Goal: Information Seeking & Learning: Understand process/instructions

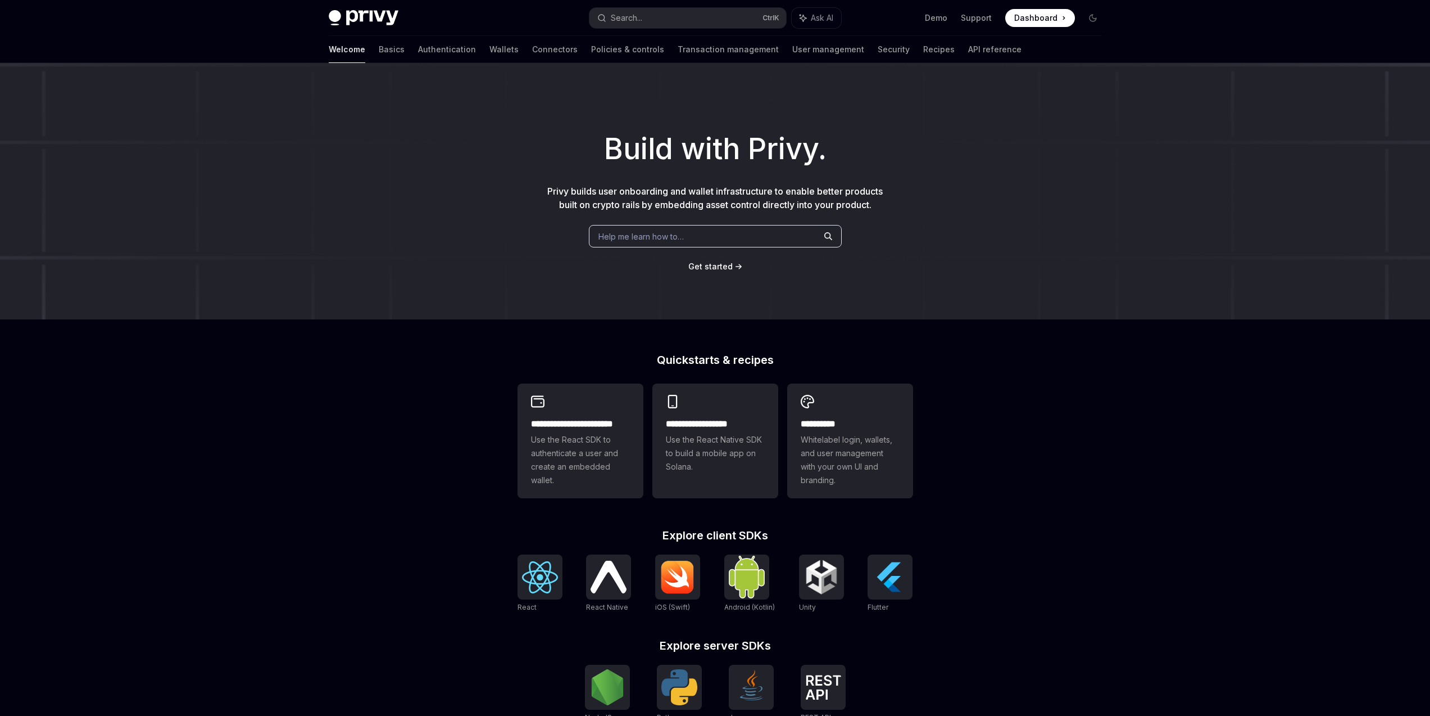
click at [465, 49] on div "Welcome Basics Authentication Wallets Connectors Policies & controls Transactio…" at bounding box center [675, 49] width 693 height 27
click at [490, 49] on link "Wallets" at bounding box center [504, 49] width 29 height 27
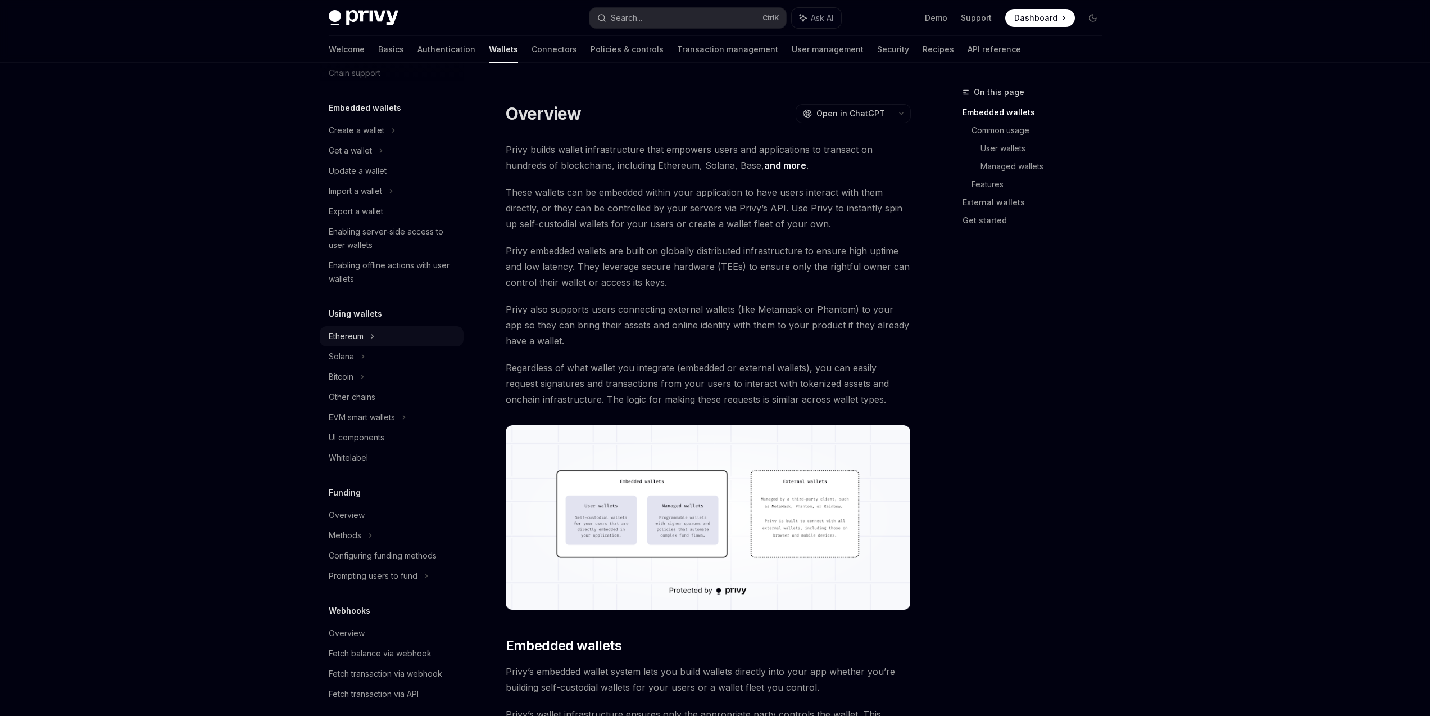
scroll to position [67, 0]
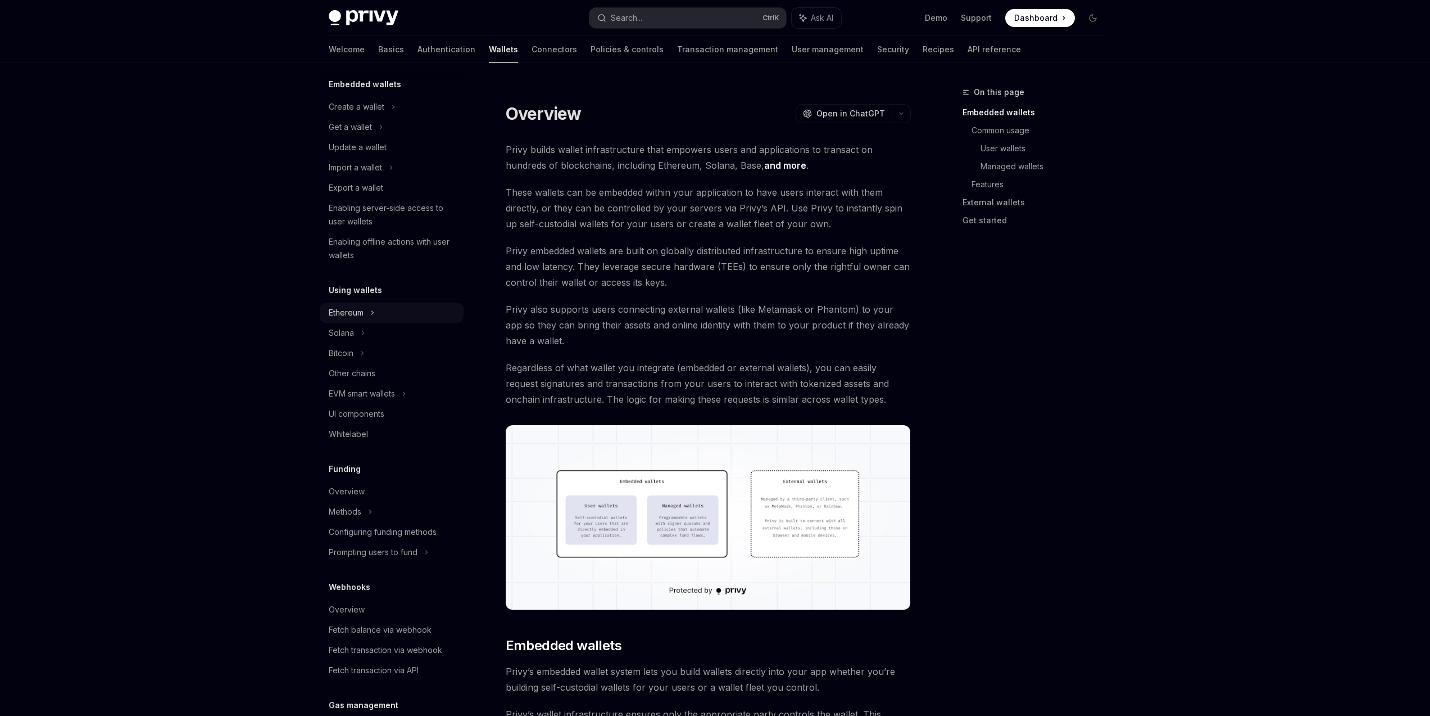
click at [384, 315] on div "Ethereum" at bounding box center [392, 312] width 144 height 20
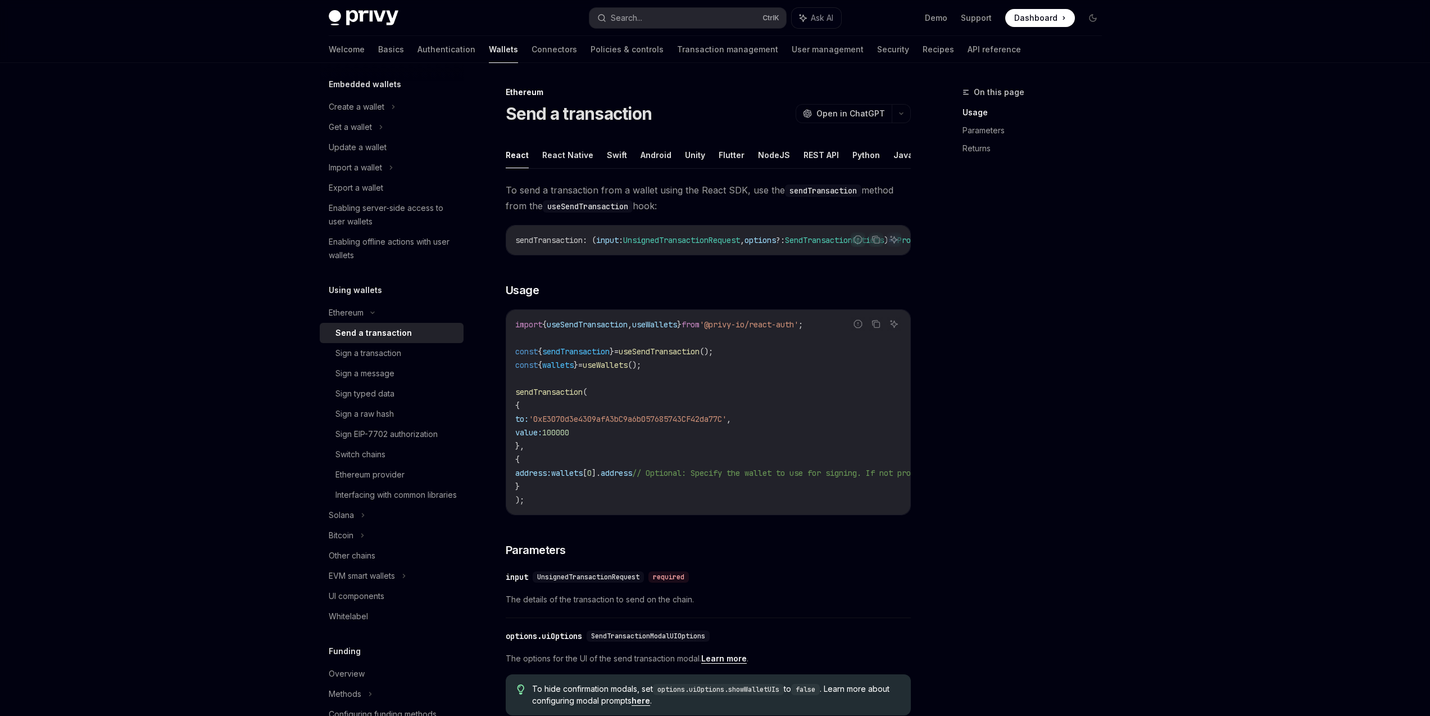
click at [407, 339] on div "Send a transaction" at bounding box center [396, 332] width 121 height 13
click at [391, 565] on link "Other chains" at bounding box center [392, 555] width 144 height 20
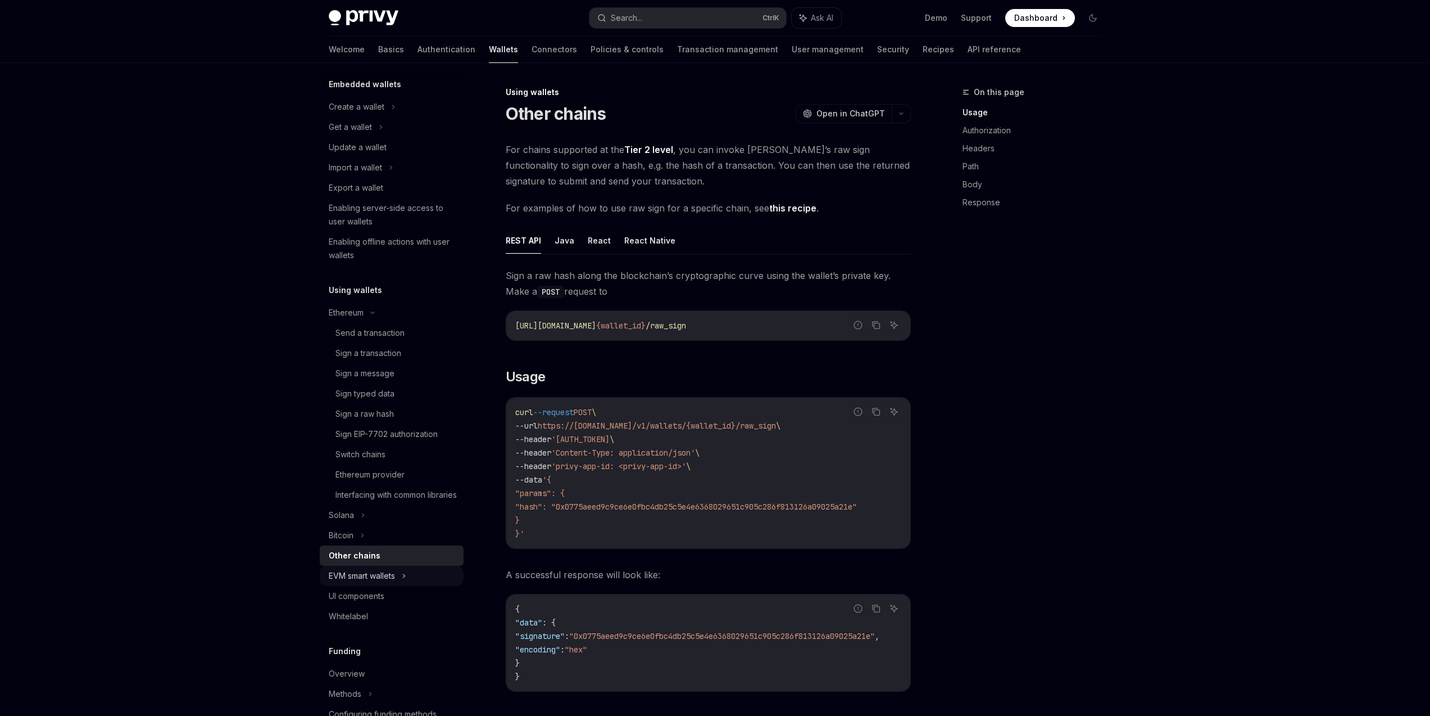
click at [395, 582] on div "EVM smart wallets" at bounding box center [362, 575] width 66 height 13
type textarea "*"
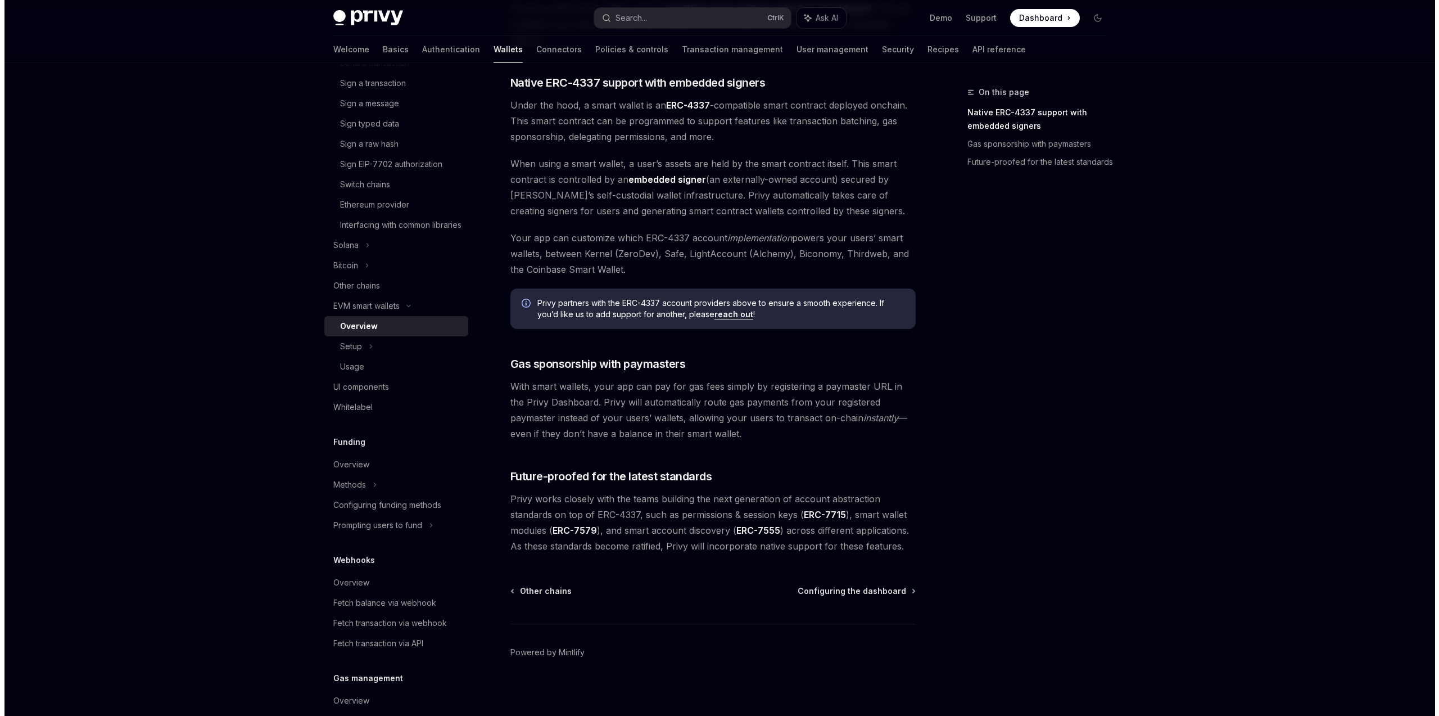
scroll to position [628, 0]
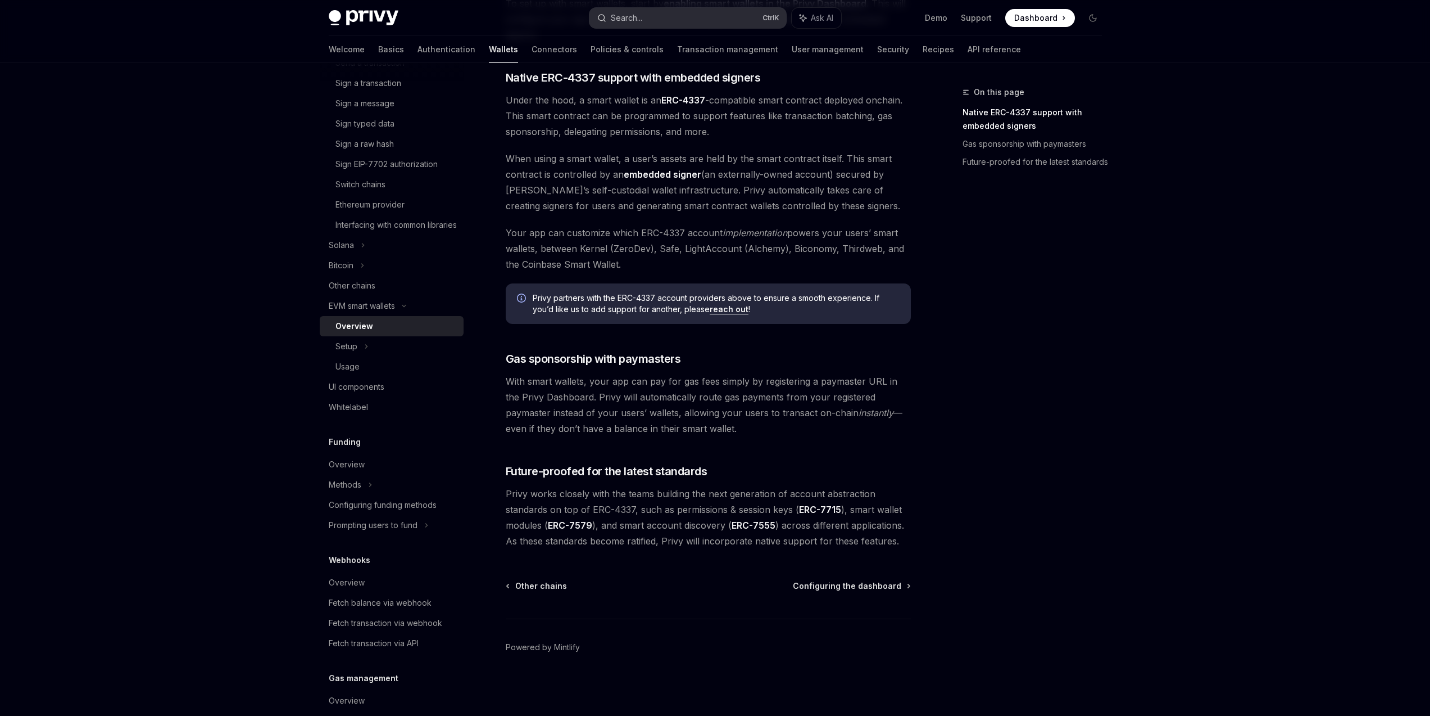
click at [649, 10] on button "Search... Ctrl K" at bounding box center [688, 18] width 197 height 20
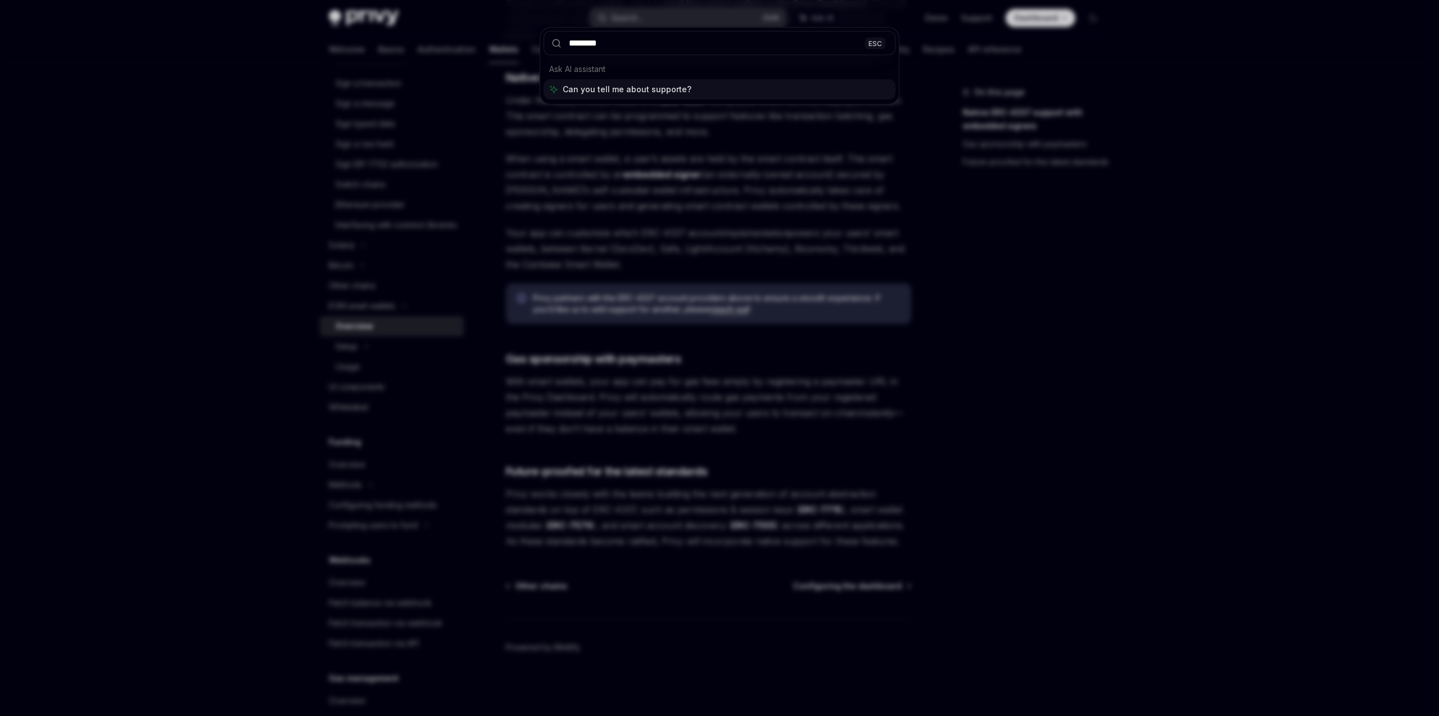
type input "*********"
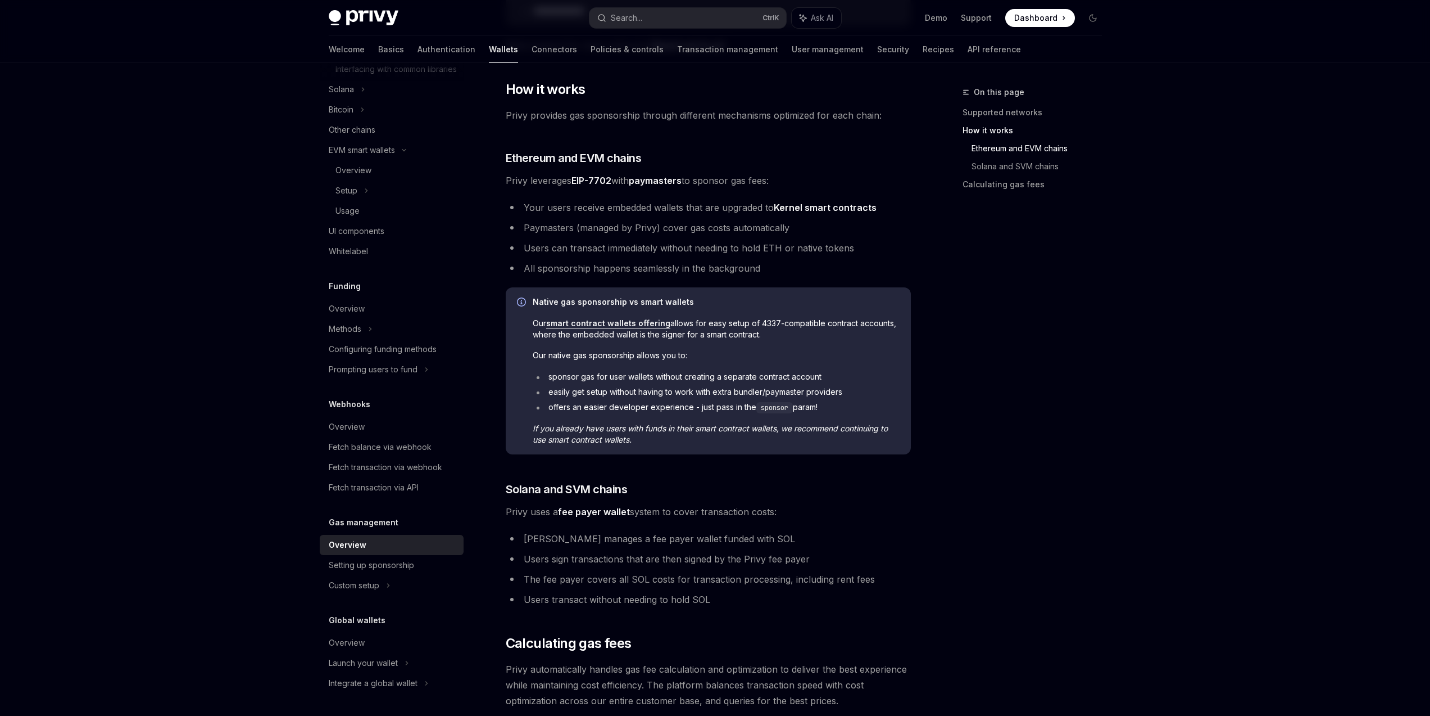
scroll to position [132, 0]
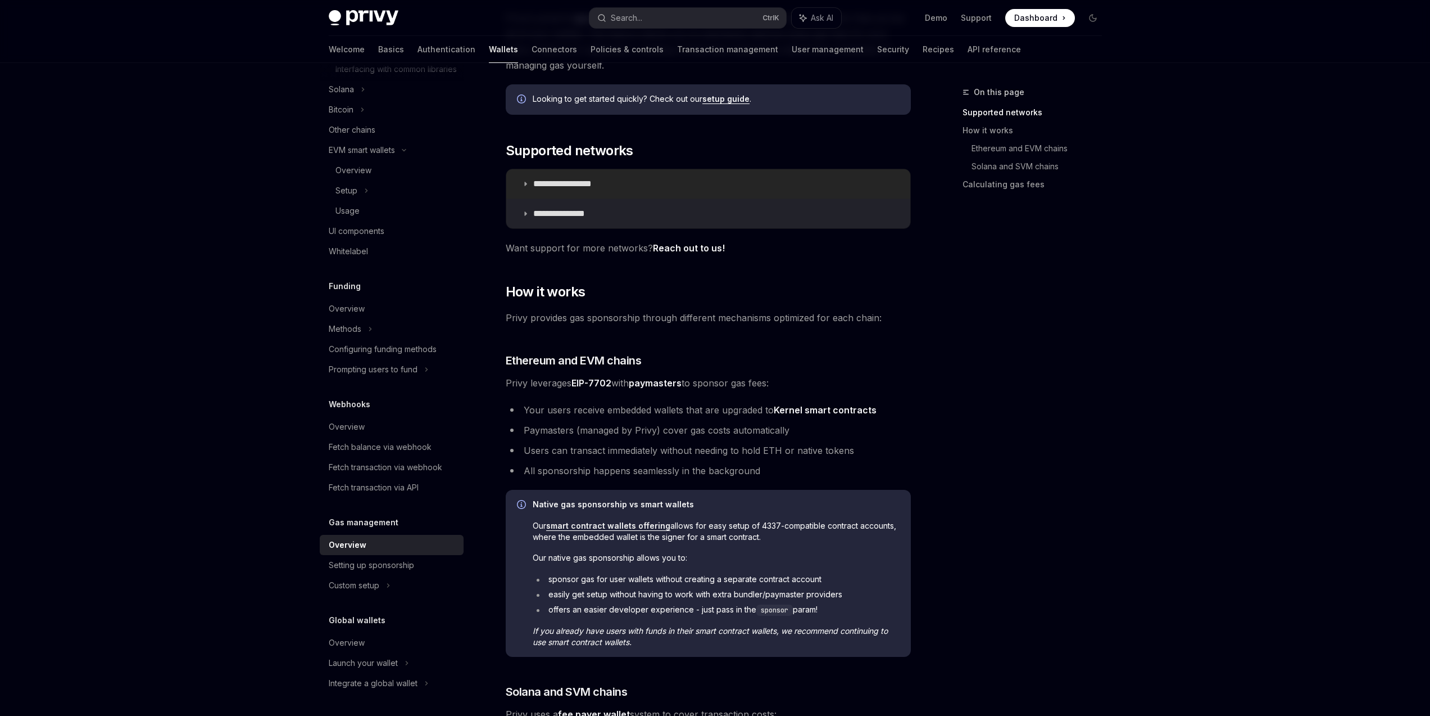
click at [601, 184] on p "**********" at bounding box center [575, 183] width 84 height 11
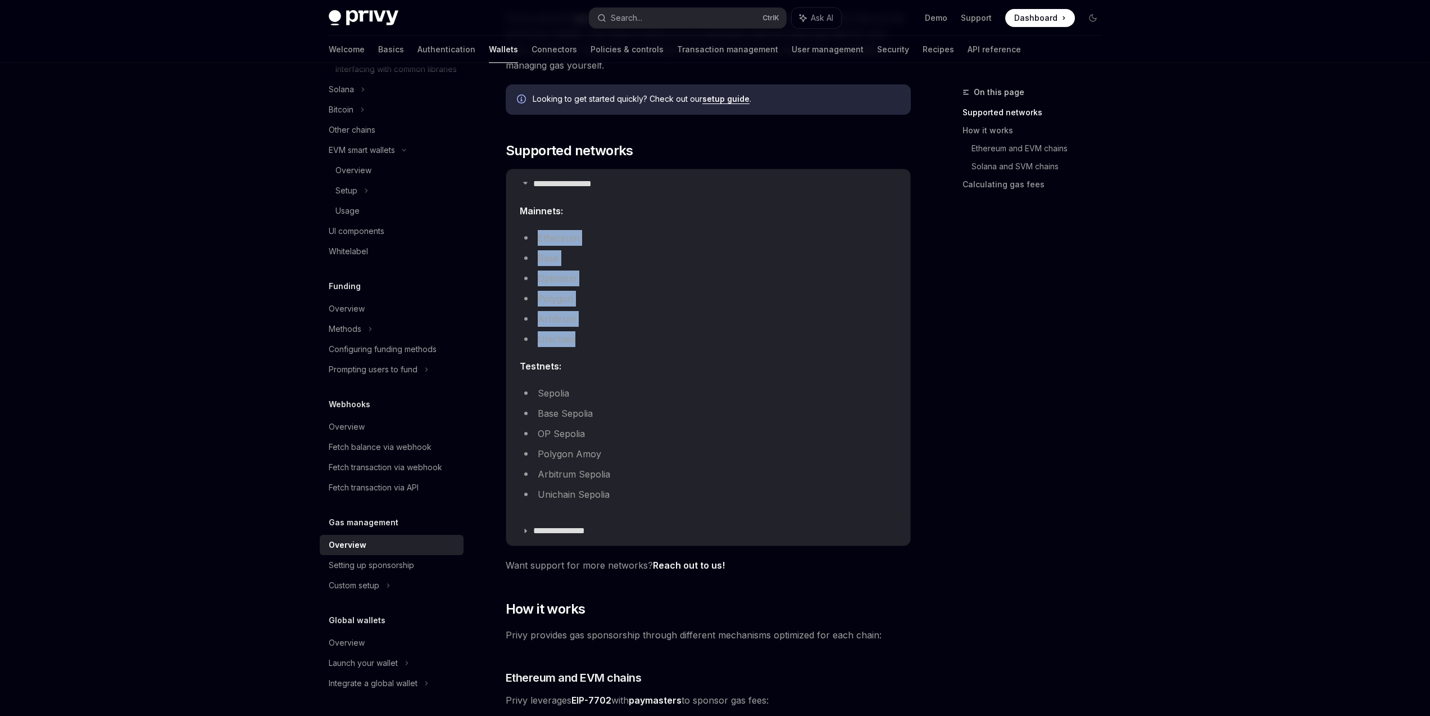
drag, startPoint x: 537, startPoint y: 236, endPoint x: 606, endPoint y: 334, distance: 119.9
click at [606, 334] on ul "Ethereum Base Optimism Polygon Arbitrum Unichain" at bounding box center [708, 288] width 377 height 117
click at [606, 334] on li "Unichain" at bounding box center [708, 339] width 377 height 16
drag, startPoint x: 534, startPoint y: 237, endPoint x: 595, endPoint y: 323, distance: 105.7
click at [595, 323] on ul "Ethereum Base Optimism Polygon Arbitrum Unichain" at bounding box center [708, 288] width 377 height 117
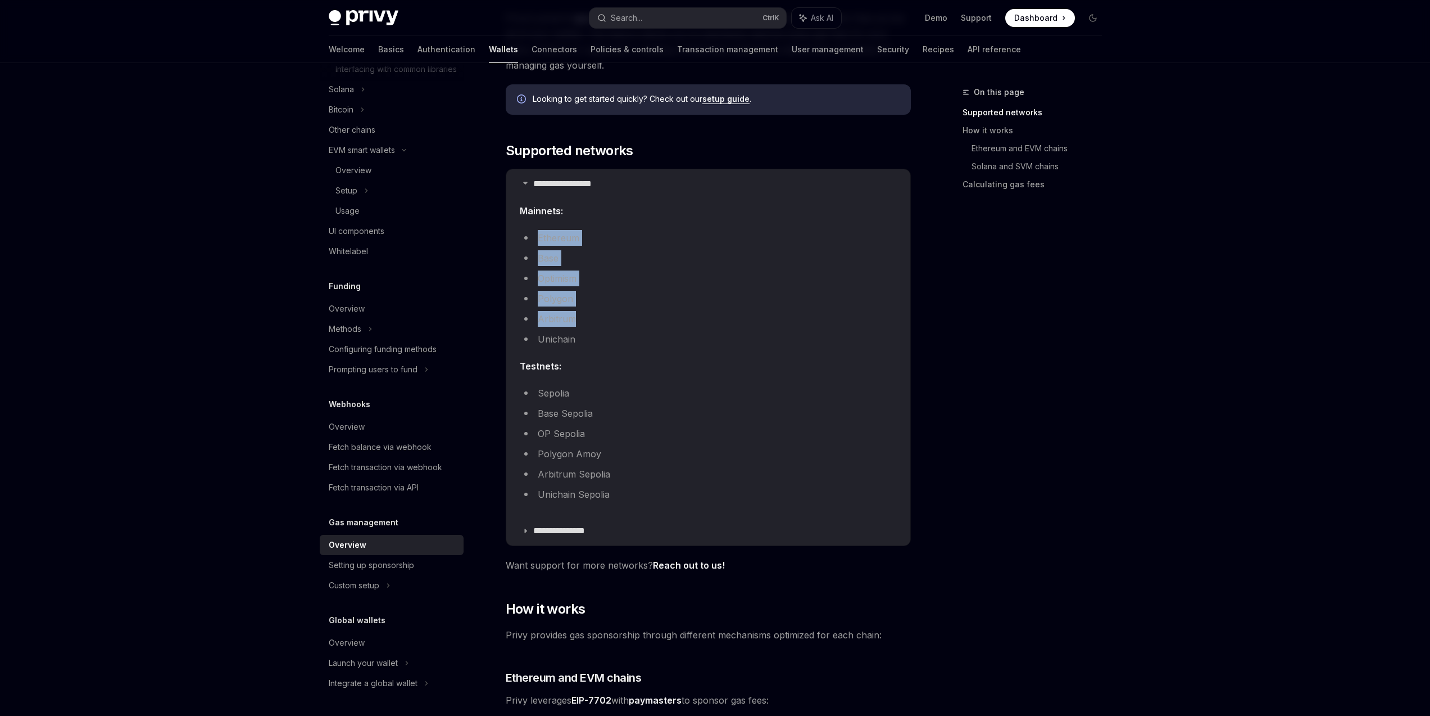
copy ul "Ethereum Base Optimism Polygon Arbitrum"
drag, startPoint x: 1284, startPoint y: 272, endPoint x: 1264, endPoint y: 278, distance: 21.0
click at [1283, 273] on div "Privy Docs home page Search... Ctrl K Ask AI Demo Support Dashboard Dashboard S…" at bounding box center [715, 686] width 1430 height 1636
click at [1157, 341] on div "Privy Docs home page Search... Ctrl K Ask AI Demo Support Dashboard Dashboard S…" at bounding box center [715, 686] width 1430 height 1636
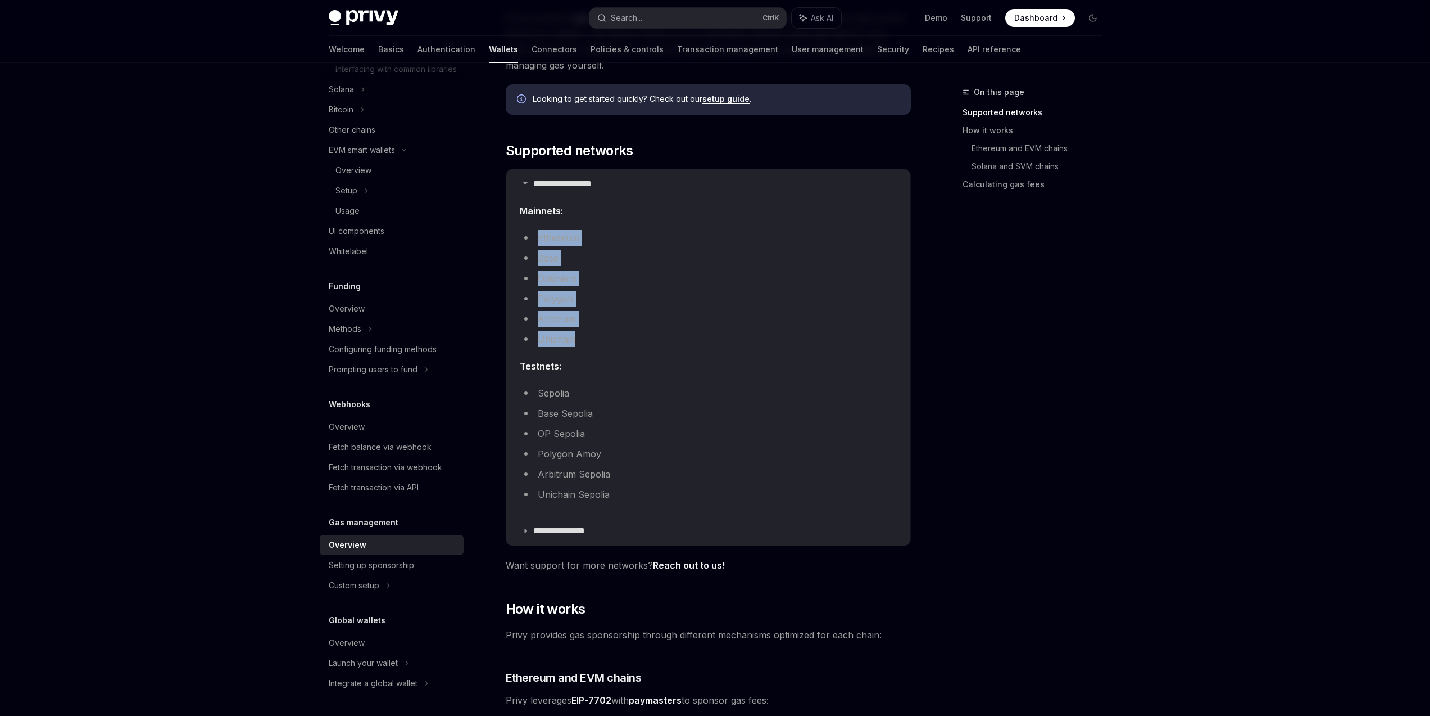
drag, startPoint x: 589, startPoint y: 338, endPoint x: 537, endPoint y: 239, distance: 112.1
click at [537, 239] on ul "Ethereum Base Optimism Polygon Arbitrum Unichain" at bounding box center [708, 288] width 377 height 117
copy ul "Ethereum Base Optimism Polygon Arbitrum Unichain"
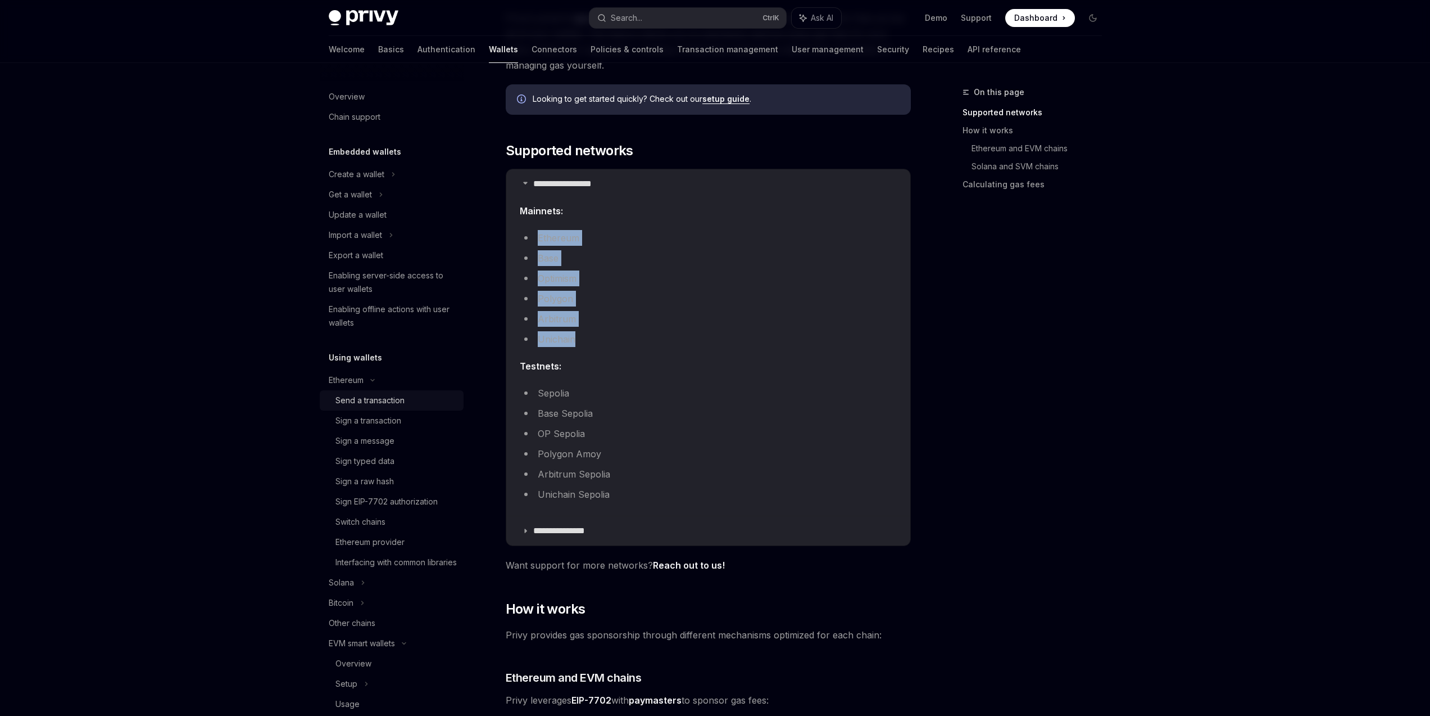
click at [419, 405] on div "Send a transaction" at bounding box center [396, 399] width 121 height 13
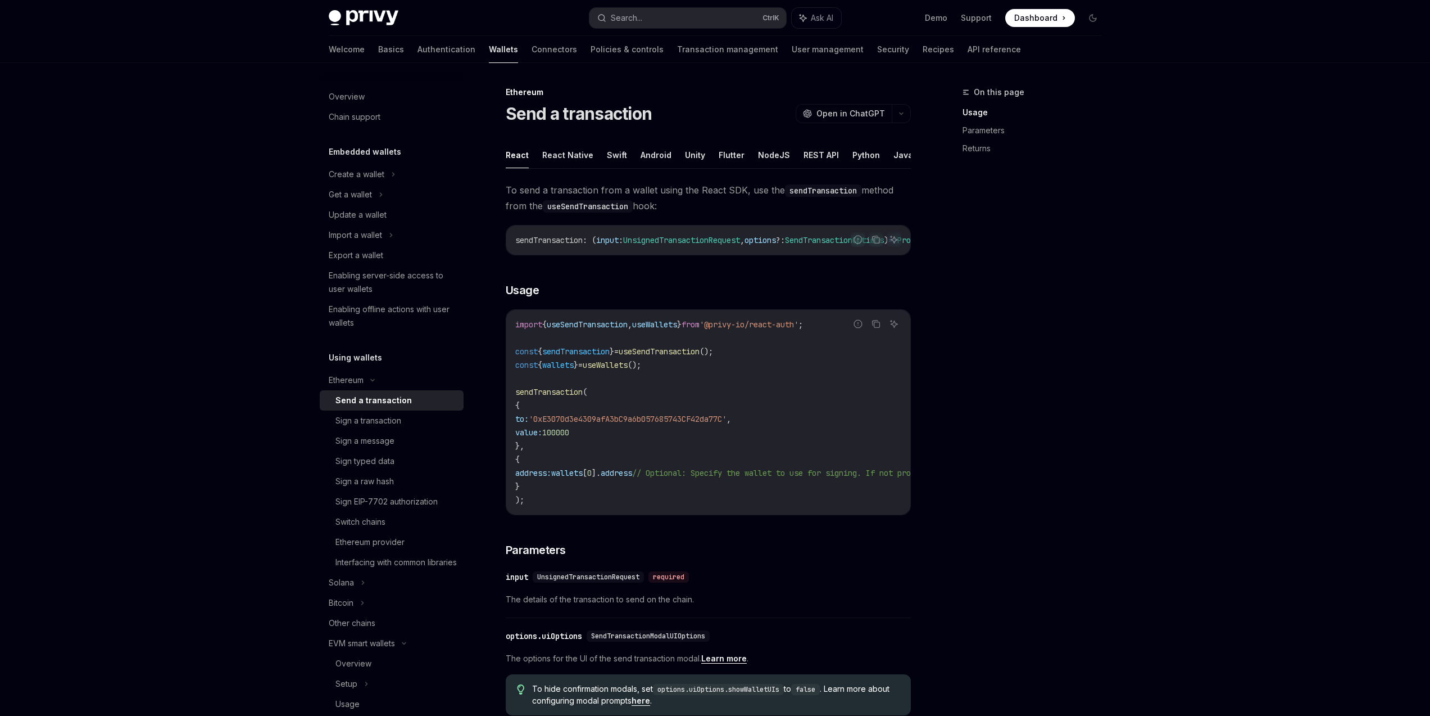
click at [425, 397] on div "Send a transaction" at bounding box center [396, 399] width 121 height 13
click at [696, 355] on span "useSendTransaction" at bounding box center [659, 351] width 81 height 10
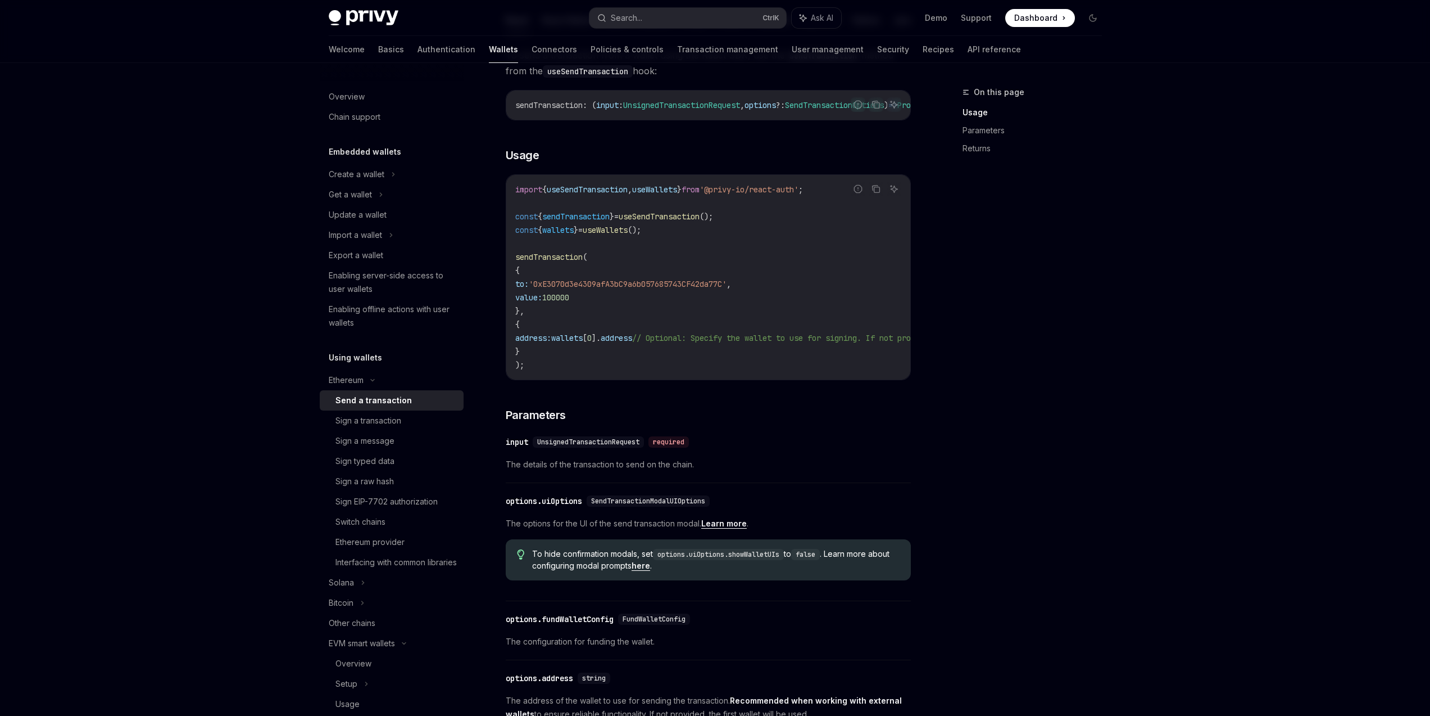
click at [664, 220] on span "useSendTransaction" at bounding box center [659, 216] width 81 height 10
drag, startPoint x: 656, startPoint y: 382, endPoint x: 713, endPoint y: 383, distance: 56.8
click at [713, 379] on div "import { useSendTransaction , useWallets } from '@privy-io/react-auth' ; const …" at bounding box center [708, 277] width 404 height 205
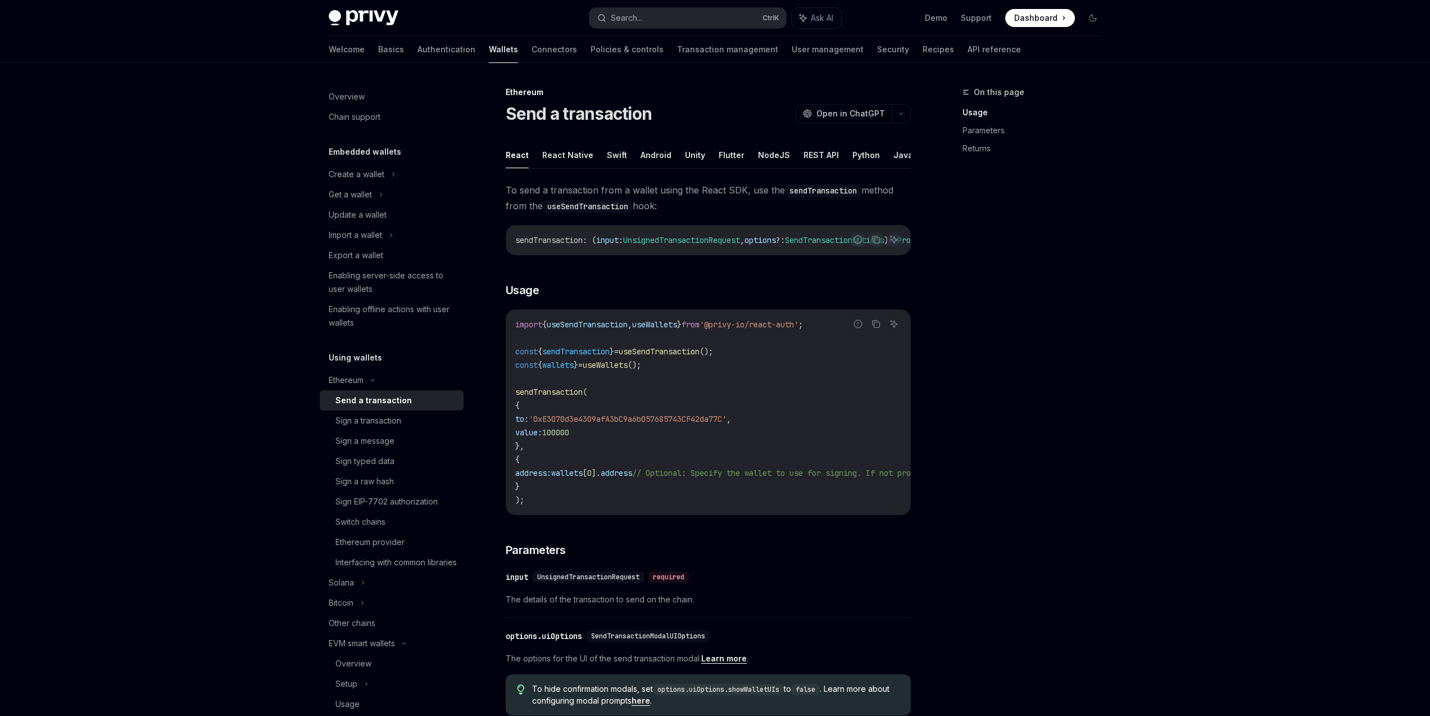
click at [997, 399] on div "On this page Usage Parameters Returns" at bounding box center [1025, 400] width 171 height 630
click at [510, 156] on button "React" at bounding box center [517, 155] width 23 height 26
click at [519, 156] on button "React" at bounding box center [517, 155] width 23 height 26
click at [783, 154] on ul "React React Native Swift Android Unity Flutter NodeJS REST API Python Java" at bounding box center [708, 155] width 405 height 27
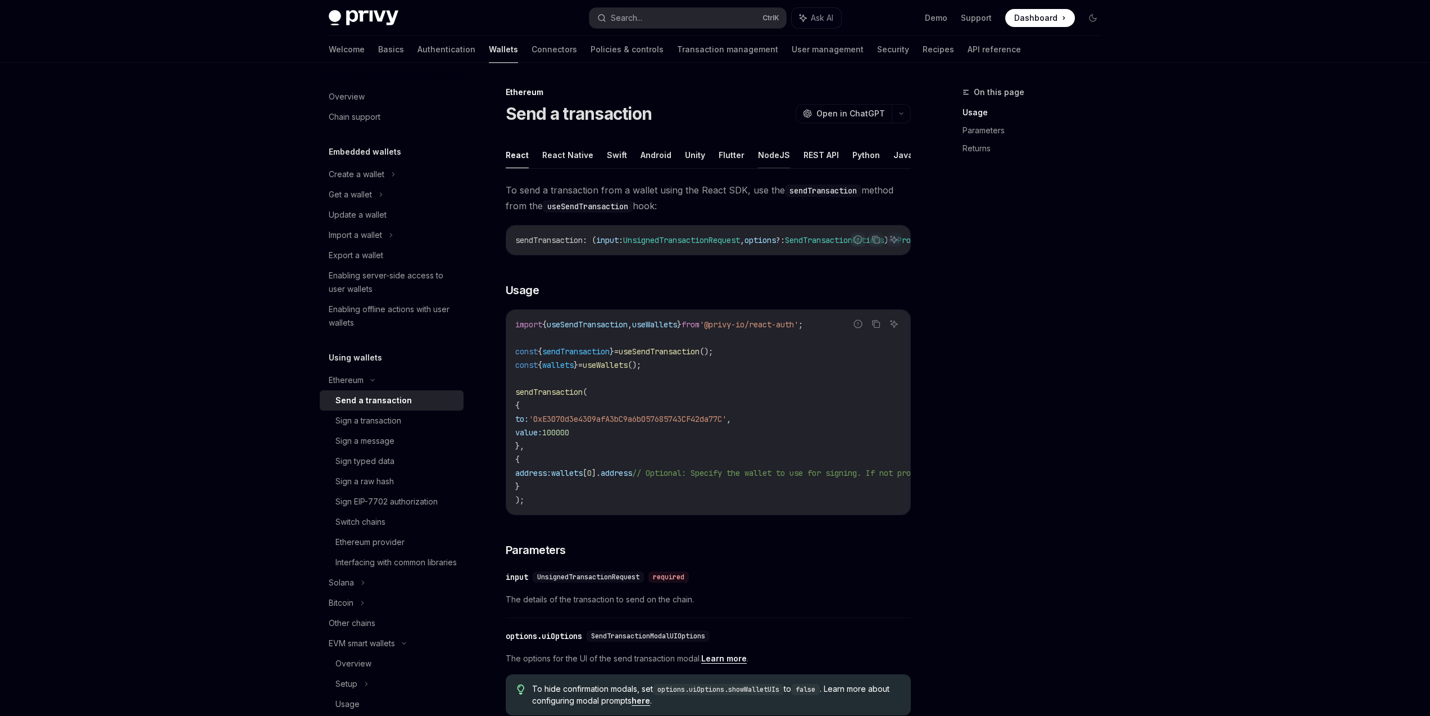
click at [767, 155] on button "NodeJS" at bounding box center [774, 155] width 32 height 26
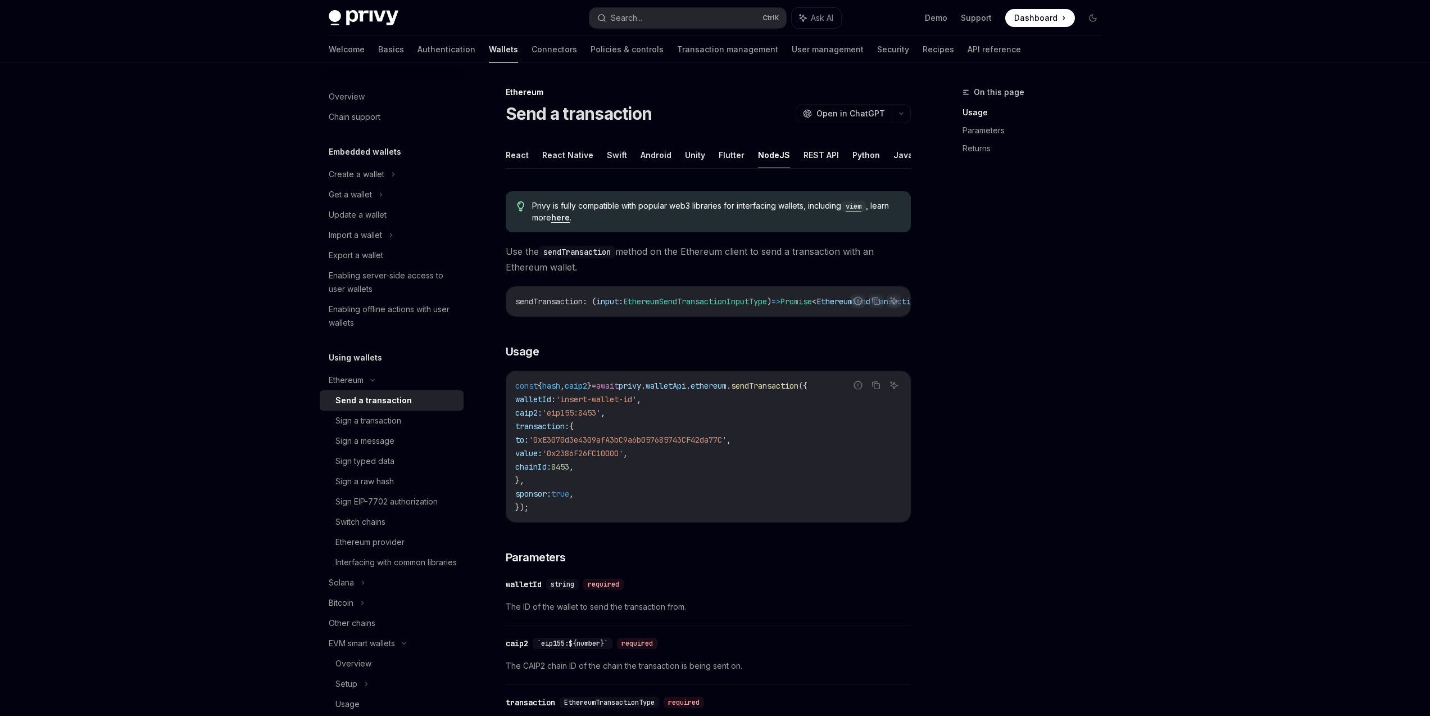
click at [767, 155] on button "NodeJS" at bounding box center [774, 155] width 32 height 26
click at [517, 156] on button "React" at bounding box center [517, 155] width 23 height 26
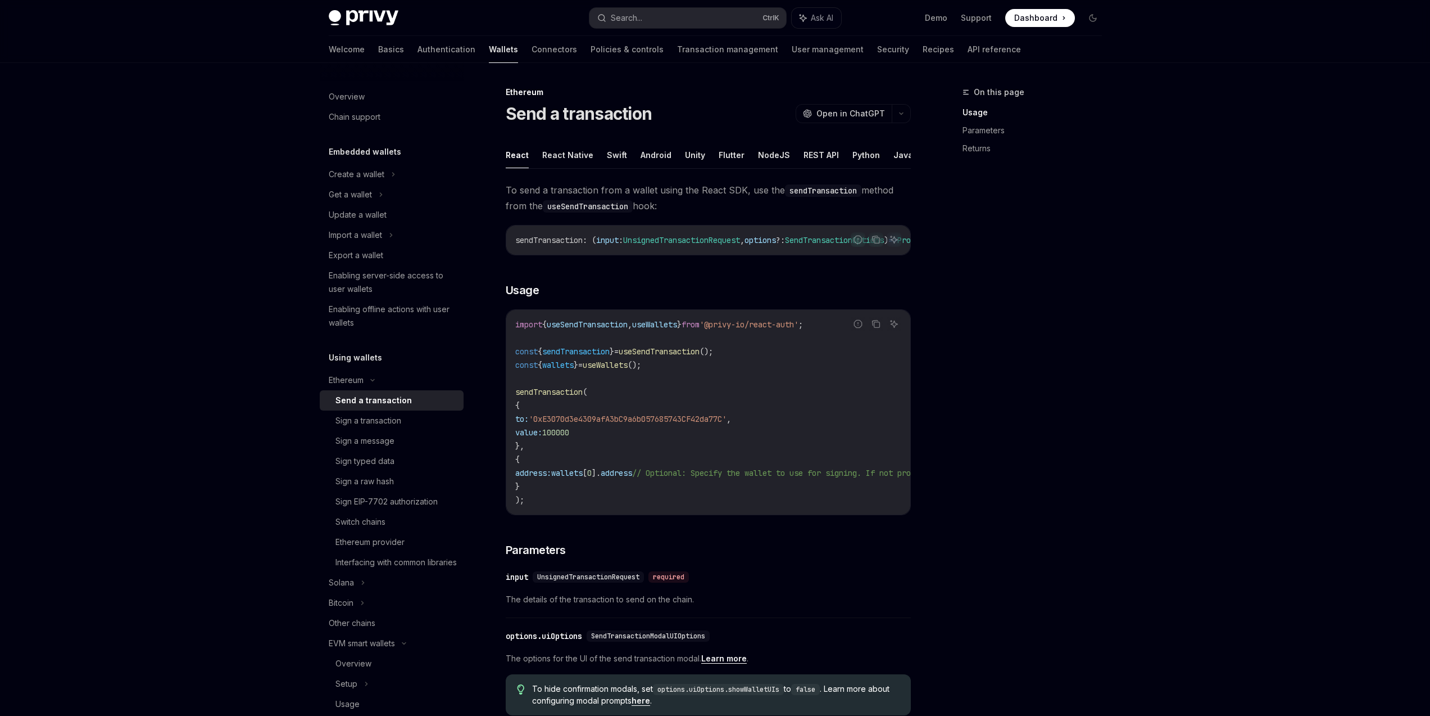
drag, startPoint x: 513, startPoint y: 184, endPoint x: 733, endPoint y: 200, distance: 221.5
click at [733, 200] on span "To send a transaction from a wallet using the React SDK, use the sendTransactio…" at bounding box center [708, 197] width 405 height 31
click at [766, 161] on button "NodeJS" at bounding box center [774, 155] width 32 height 26
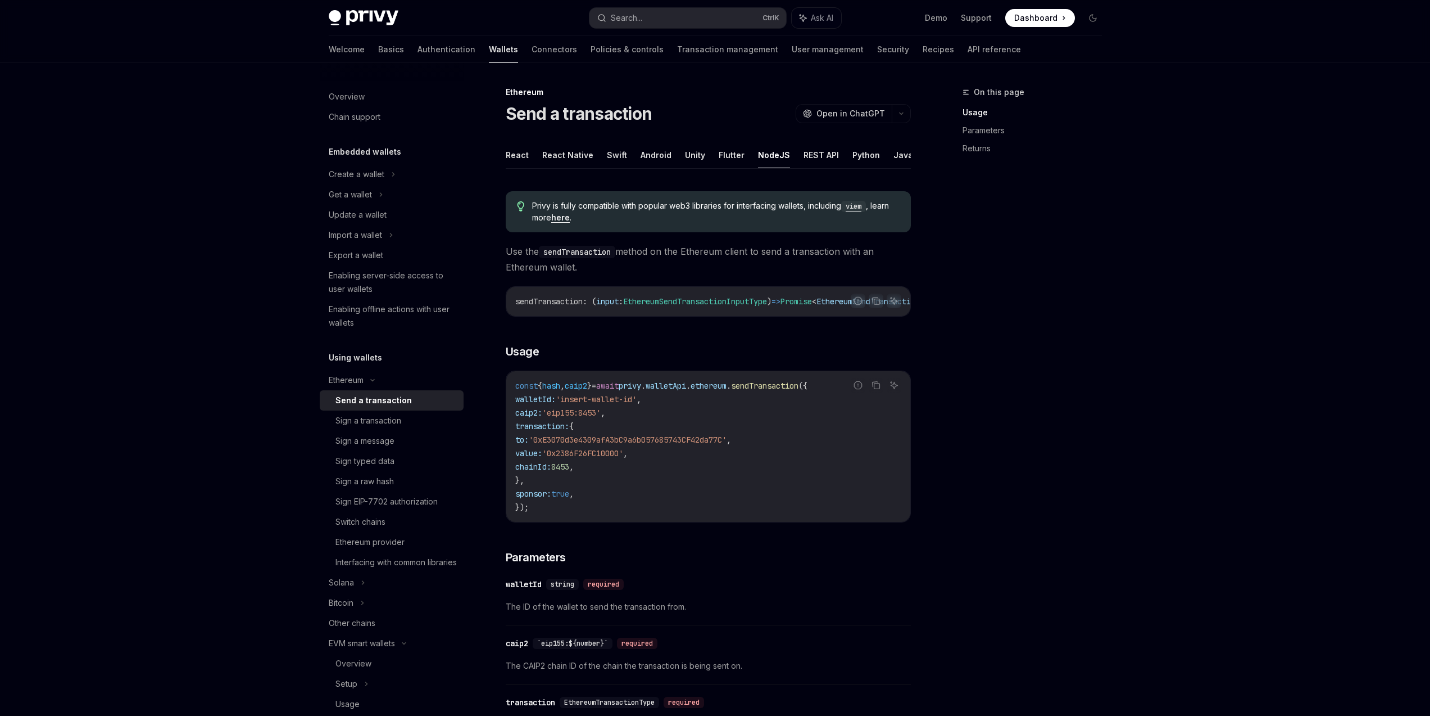
click at [937, 237] on div "On this page Usage Parameters Returns Ethereum Send a transaction OpenAI Open i…" at bounding box center [715, 632] width 791 height 1138
click at [516, 160] on button "React" at bounding box center [517, 155] width 23 height 26
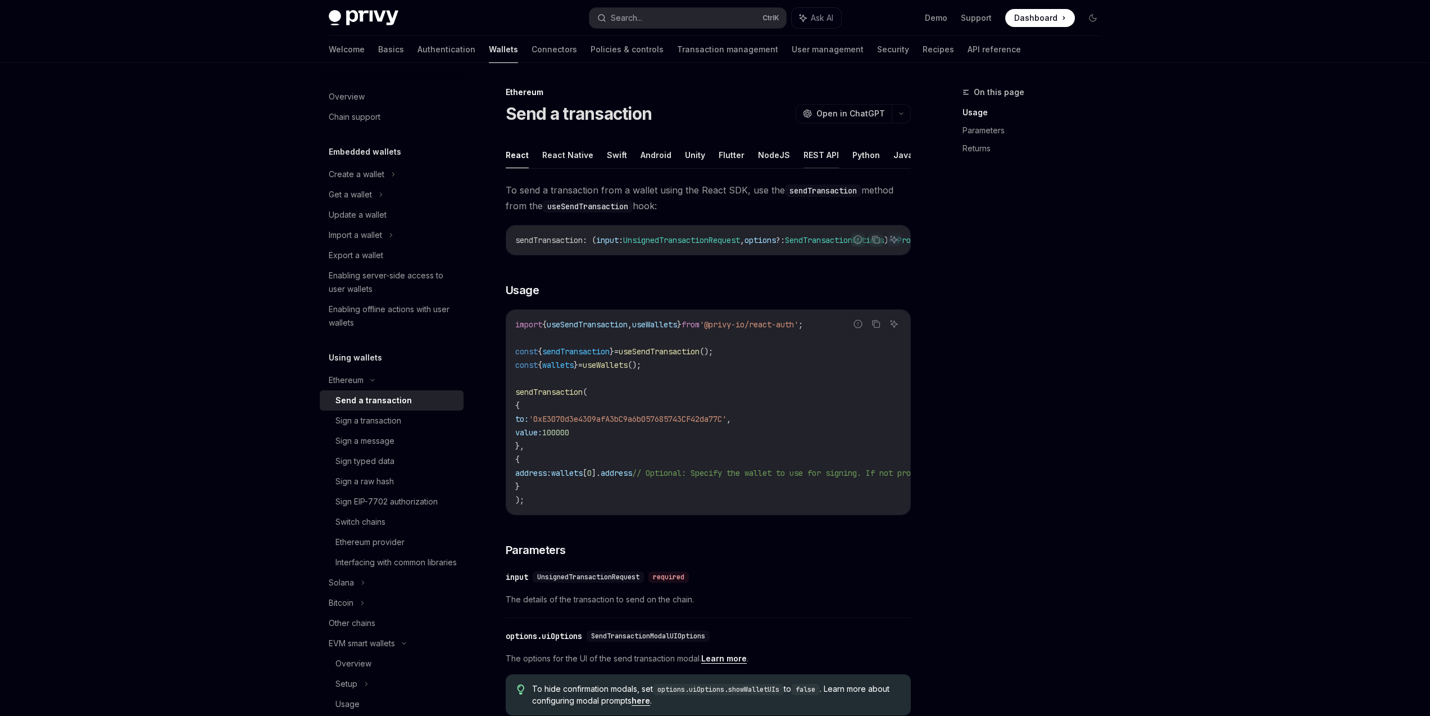
click at [813, 160] on button "REST API" at bounding box center [821, 155] width 35 height 26
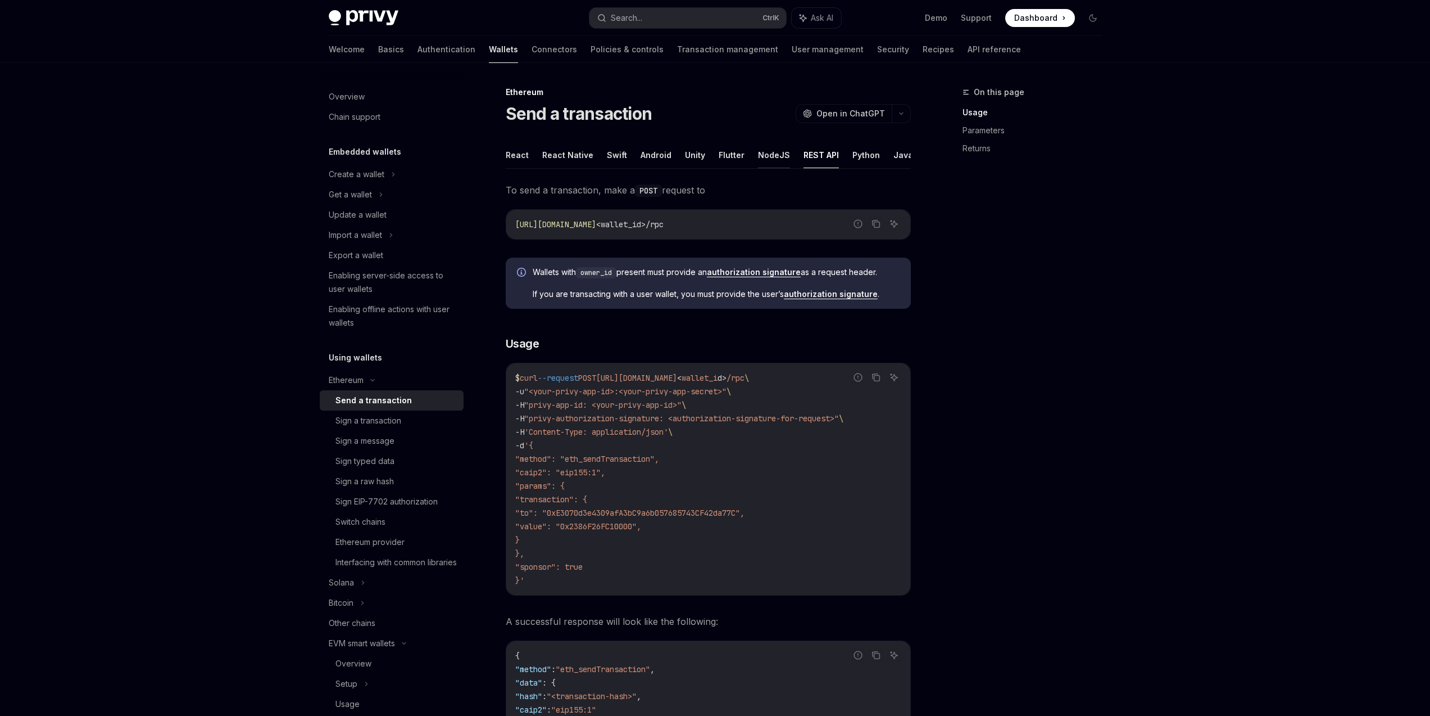
click at [772, 159] on button "NodeJS" at bounding box center [774, 155] width 32 height 26
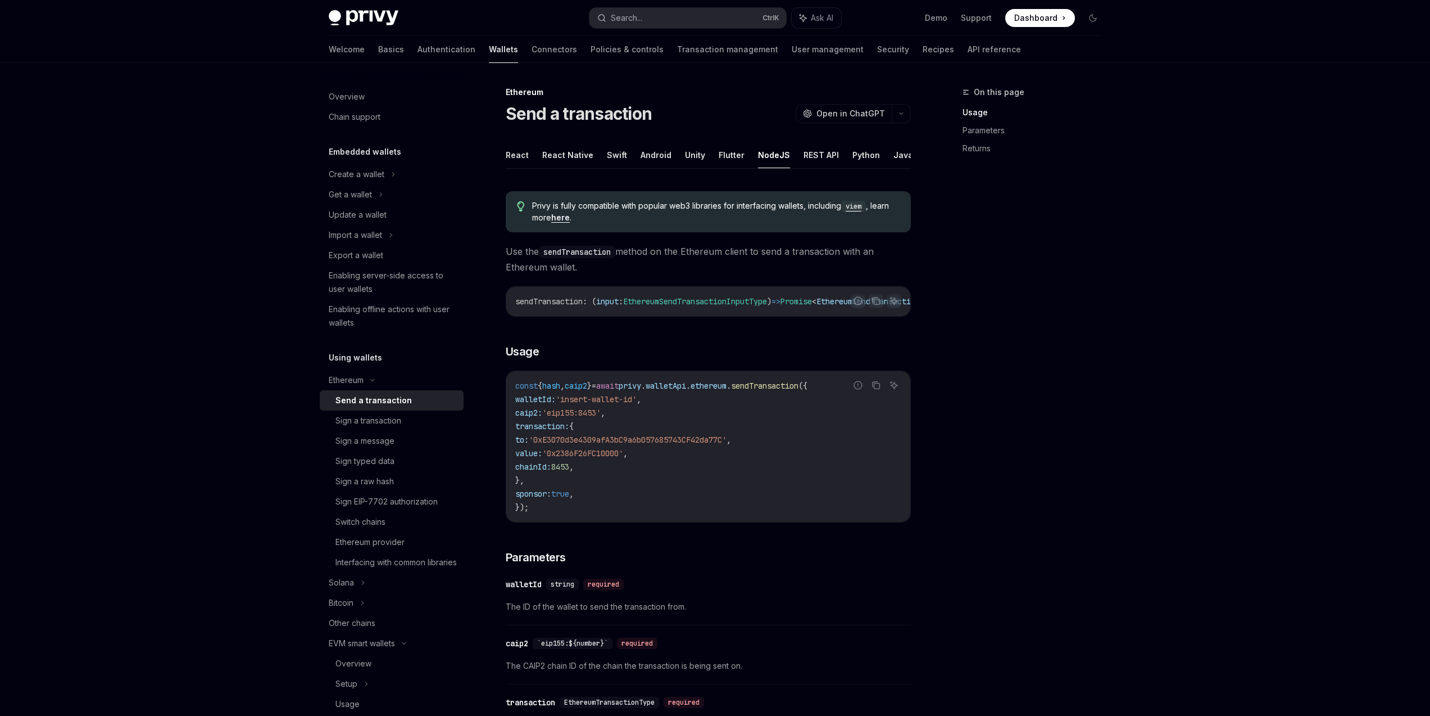
click at [528, 155] on ul "React React Native Swift Android Unity Flutter NodeJS REST API Python Java" at bounding box center [708, 155] width 405 height 27
click at [522, 156] on button "React" at bounding box center [517, 155] width 23 height 26
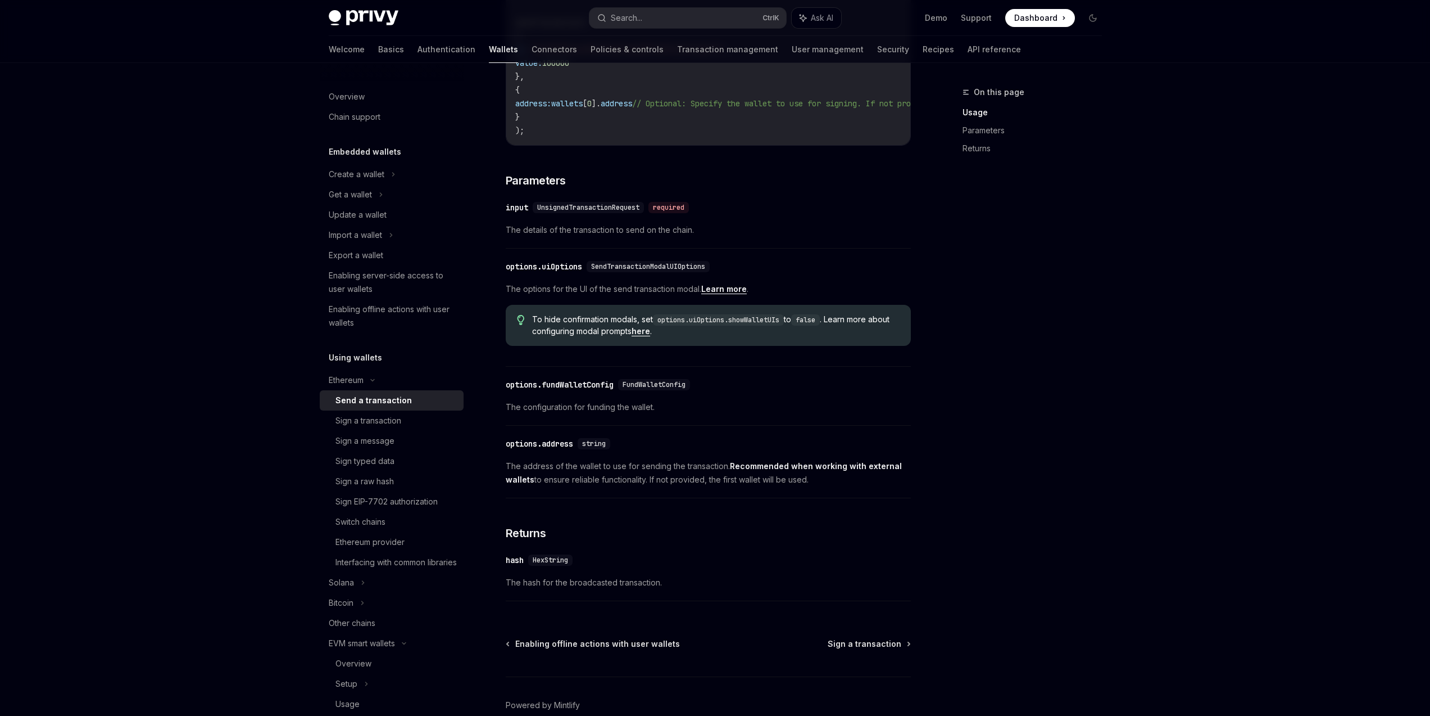
scroll to position [337, 0]
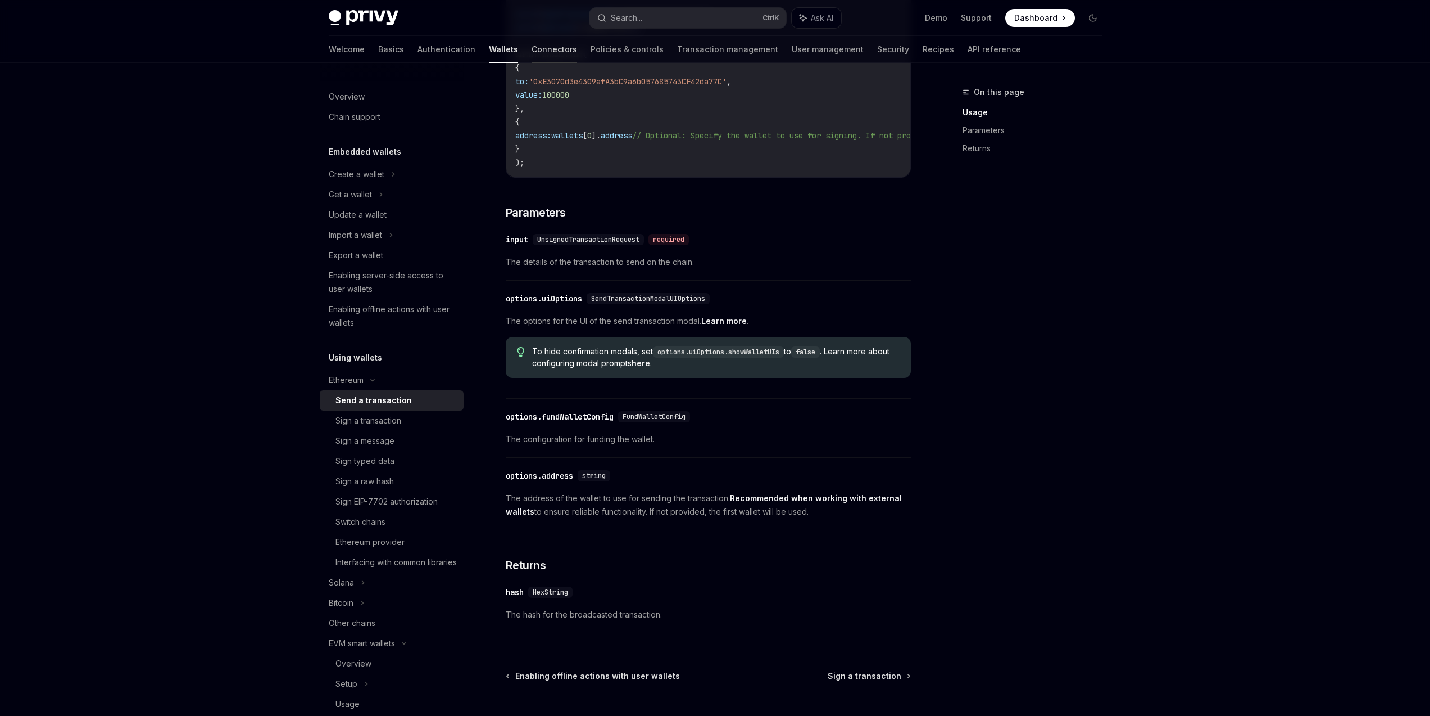
click at [532, 49] on link "Connectors" at bounding box center [555, 49] width 46 height 27
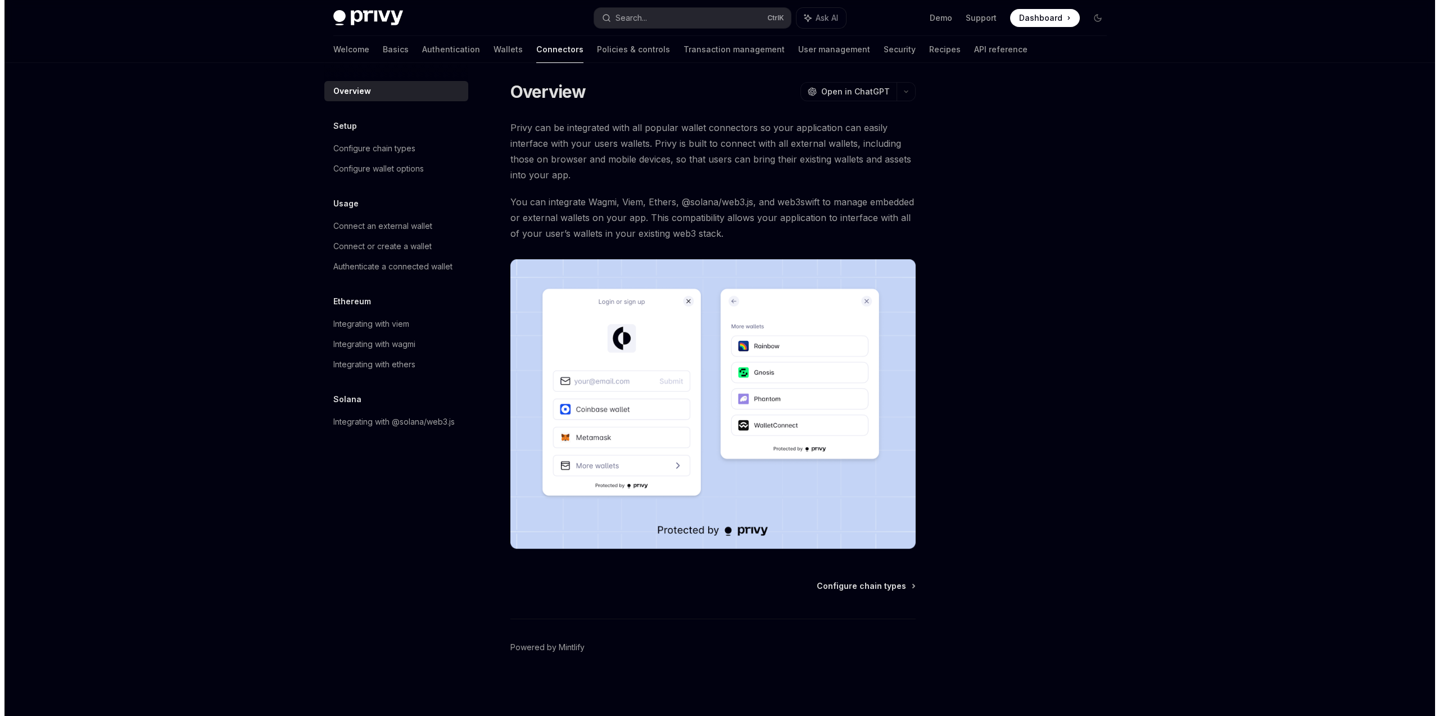
scroll to position [5, 0]
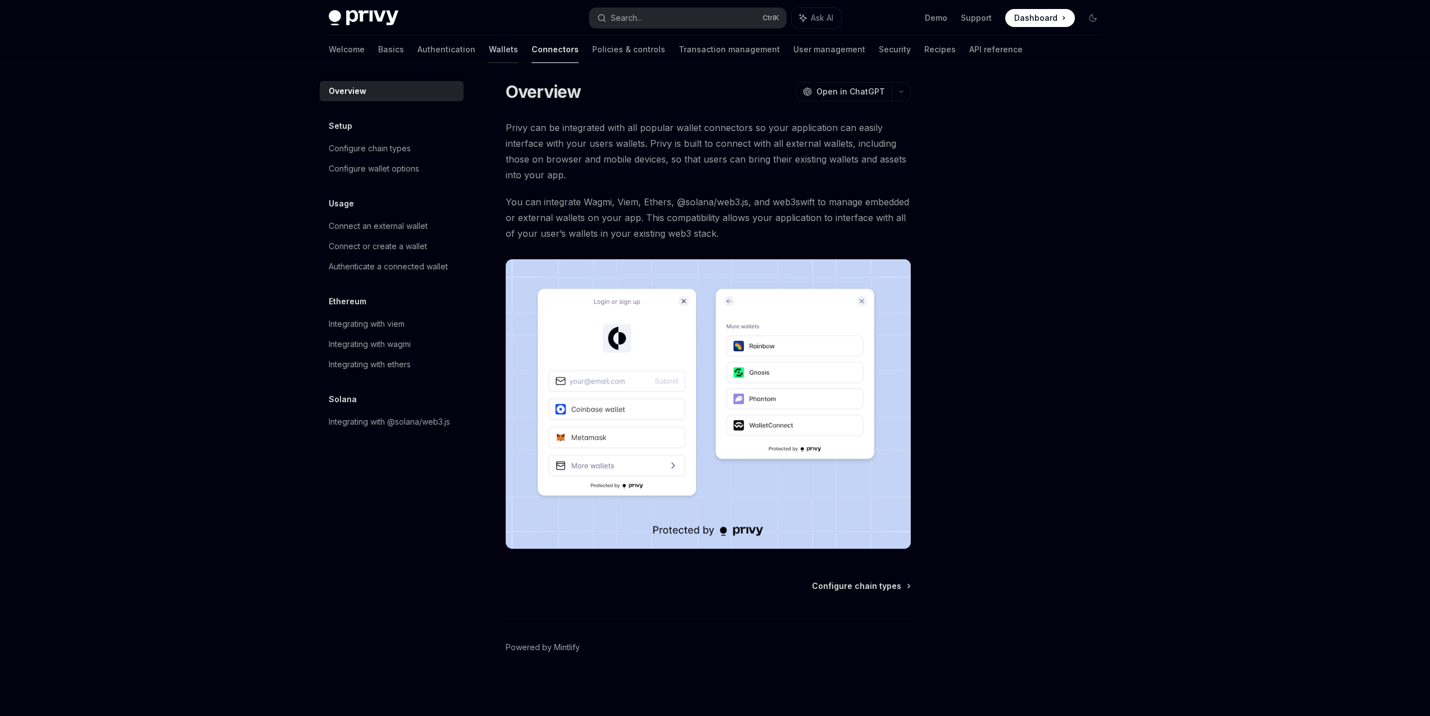
click at [489, 52] on link "Wallets" at bounding box center [503, 49] width 29 height 27
type textarea "*"
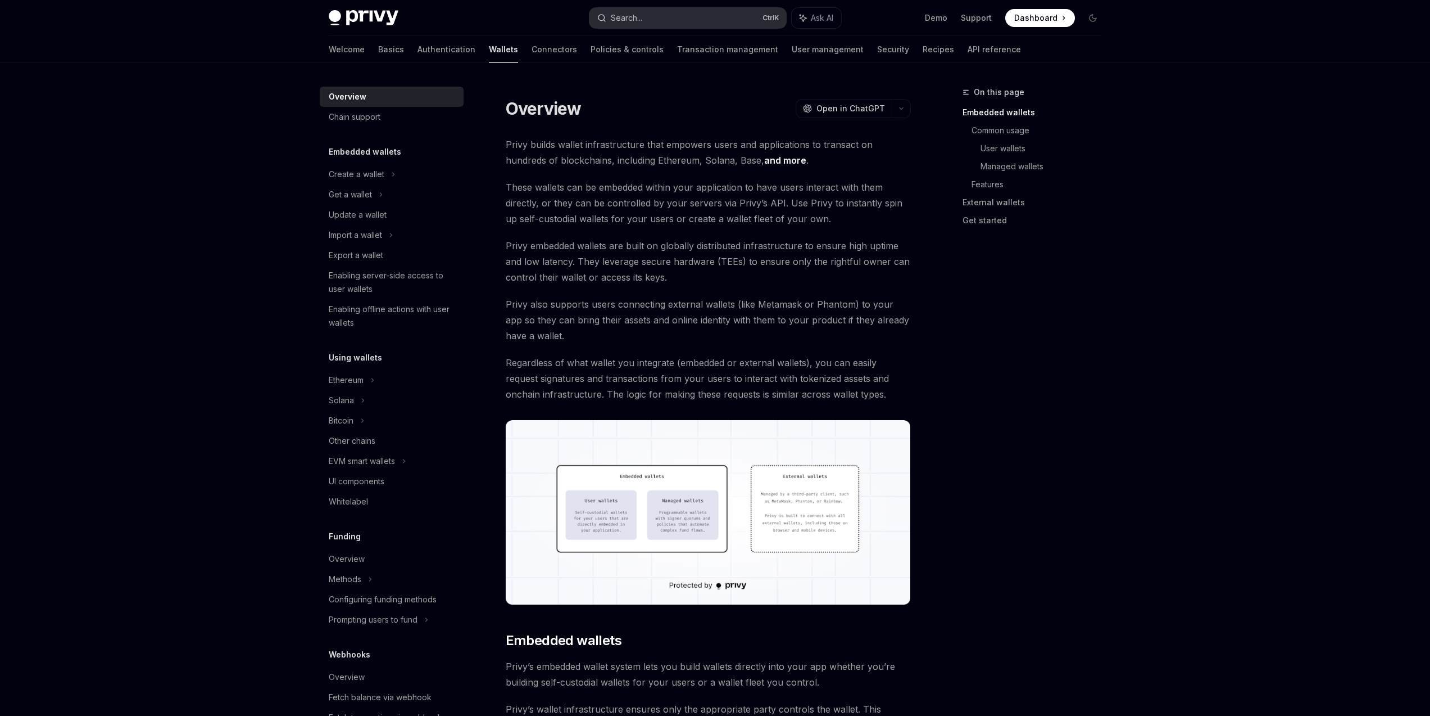
click at [681, 17] on button "Search... Ctrl K" at bounding box center [688, 18] width 197 height 20
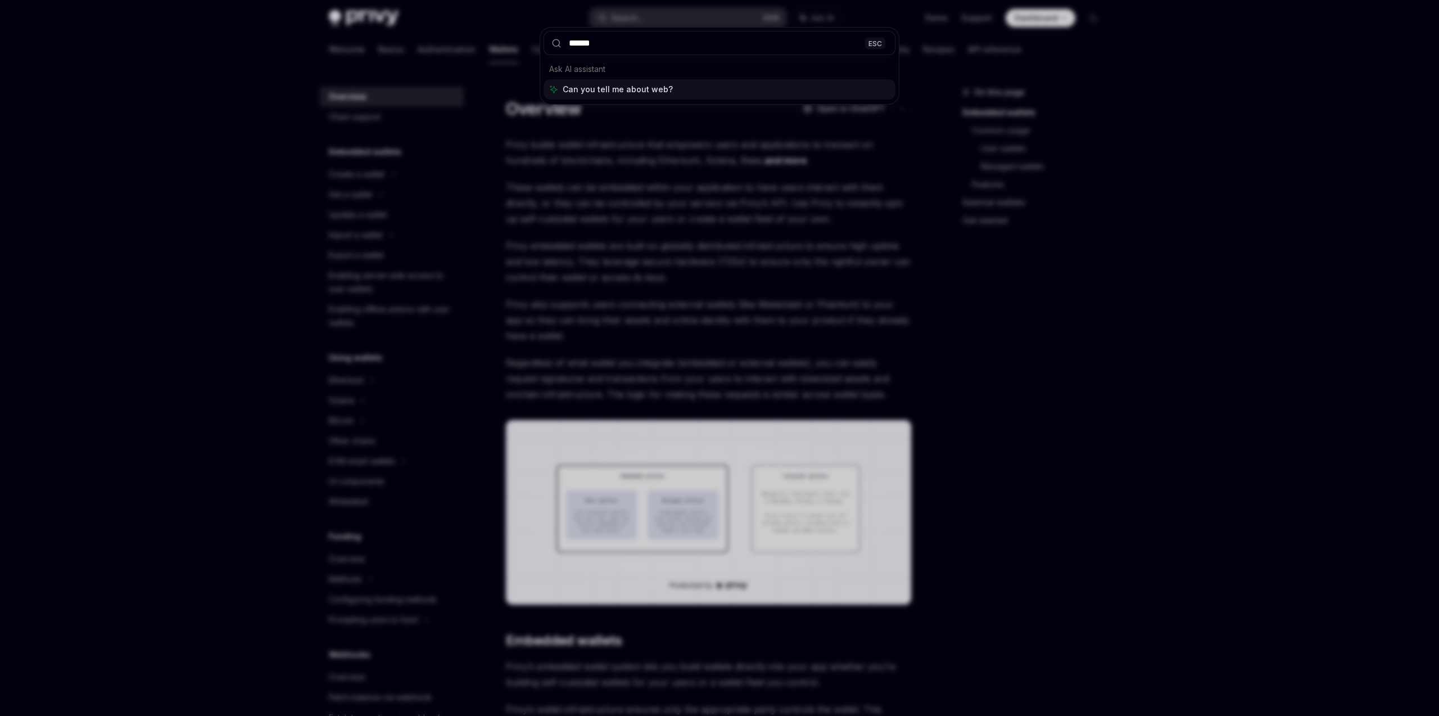
type input "*******"
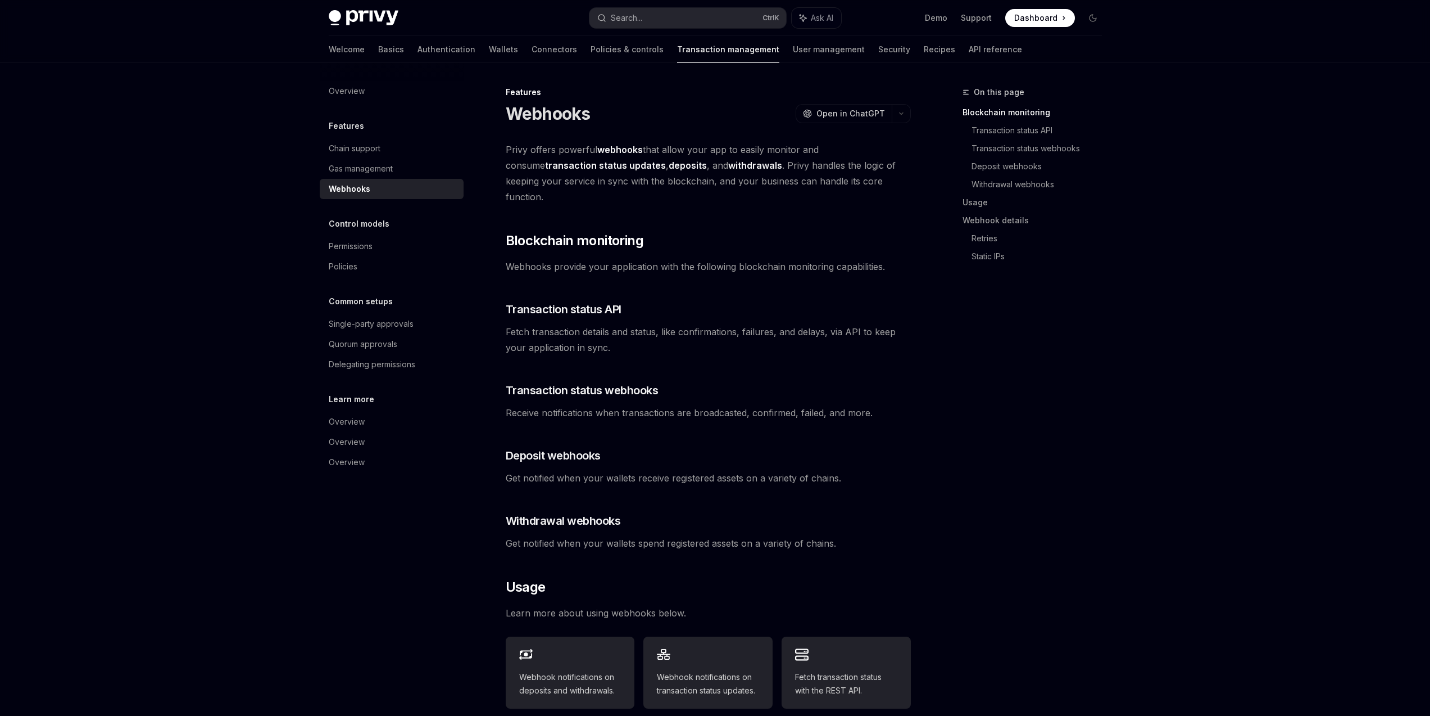
click at [666, 160] on strong "transaction status updates" at bounding box center [605, 165] width 121 height 11
click at [627, 151] on strong "webhooks" at bounding box center [620, 149] width 46 height 11
click at [624, 151] on strong "webhooks" at bounding box center [620, 149] width 46 height 11
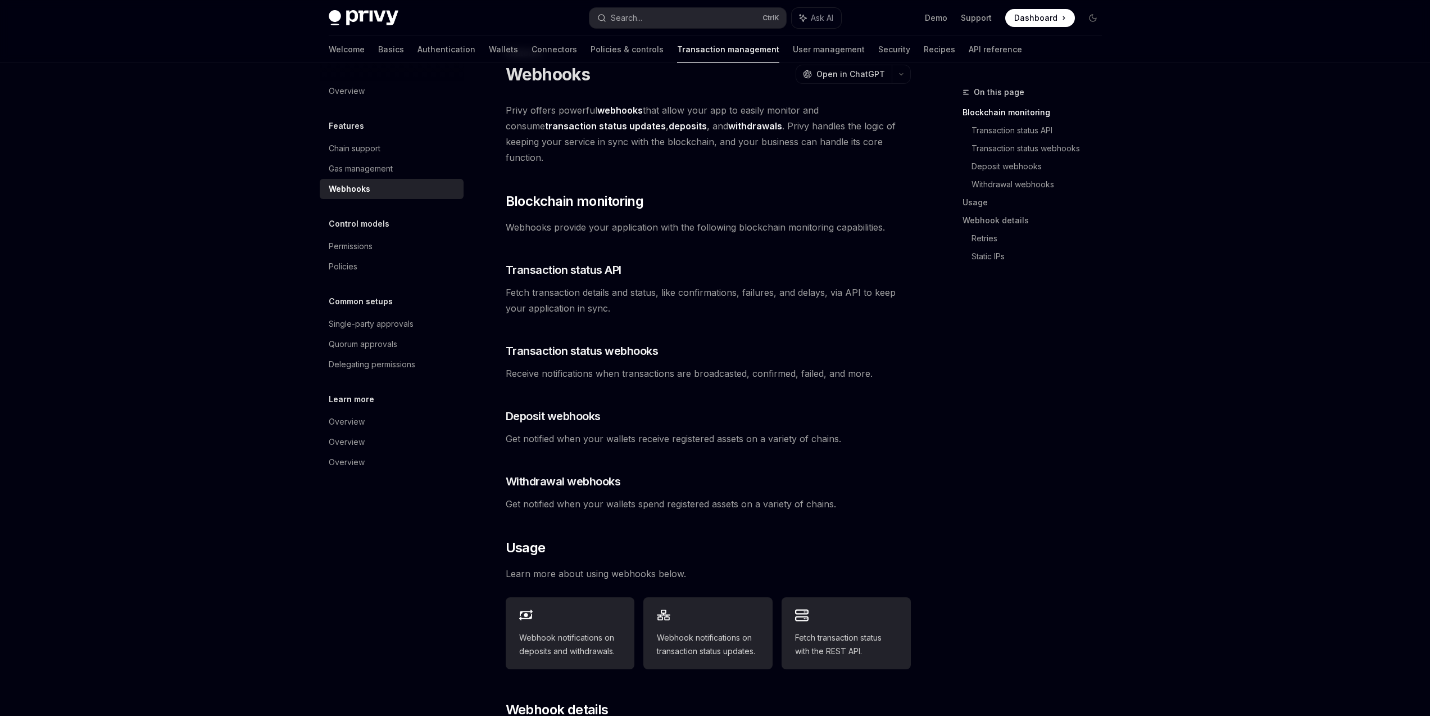
scroll to position [135, 0]
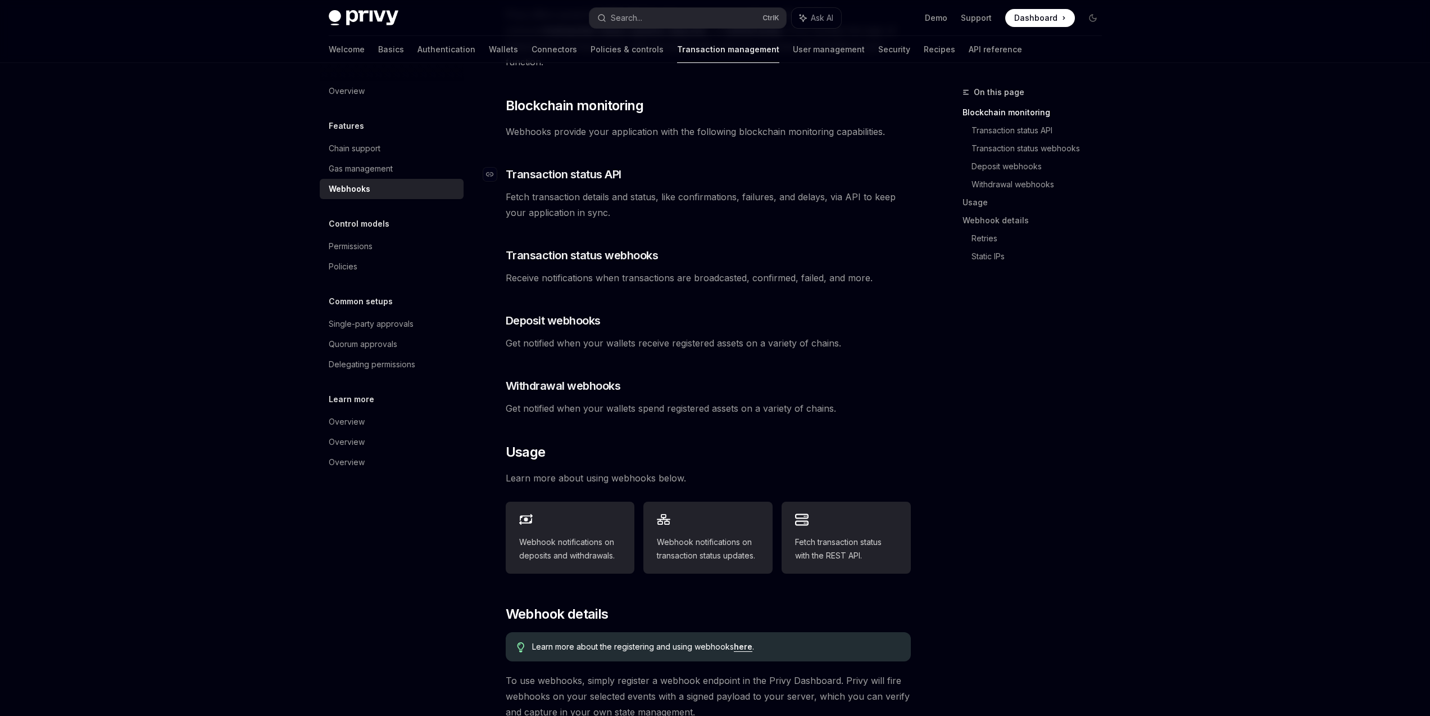
click at [577, 166] on span "Transaction status API" at bounding box center [564, 174] width 116 height 16
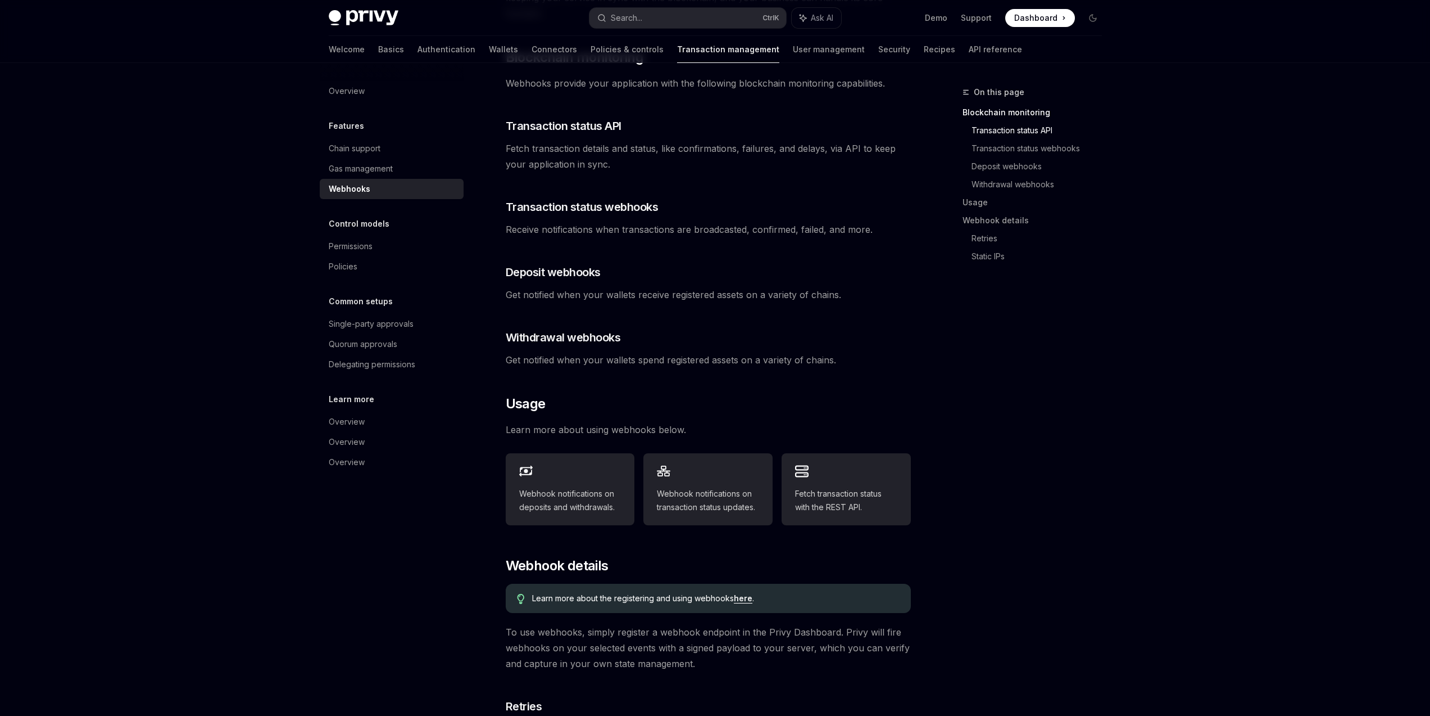
scroll to position [200, 0]
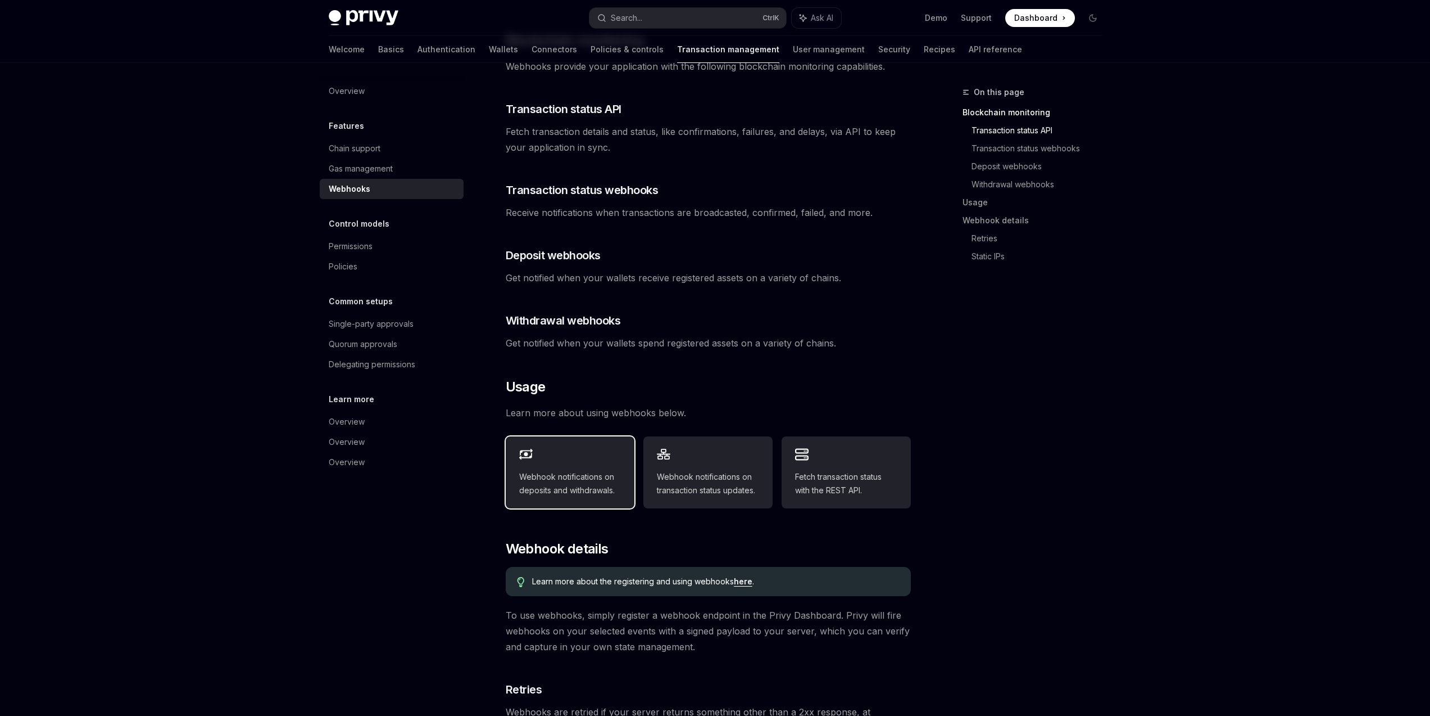
click at [563, 470] on span "Webhook notifications on deposits and withdrawals." at bounding box center [570, 483] width 102 height 27
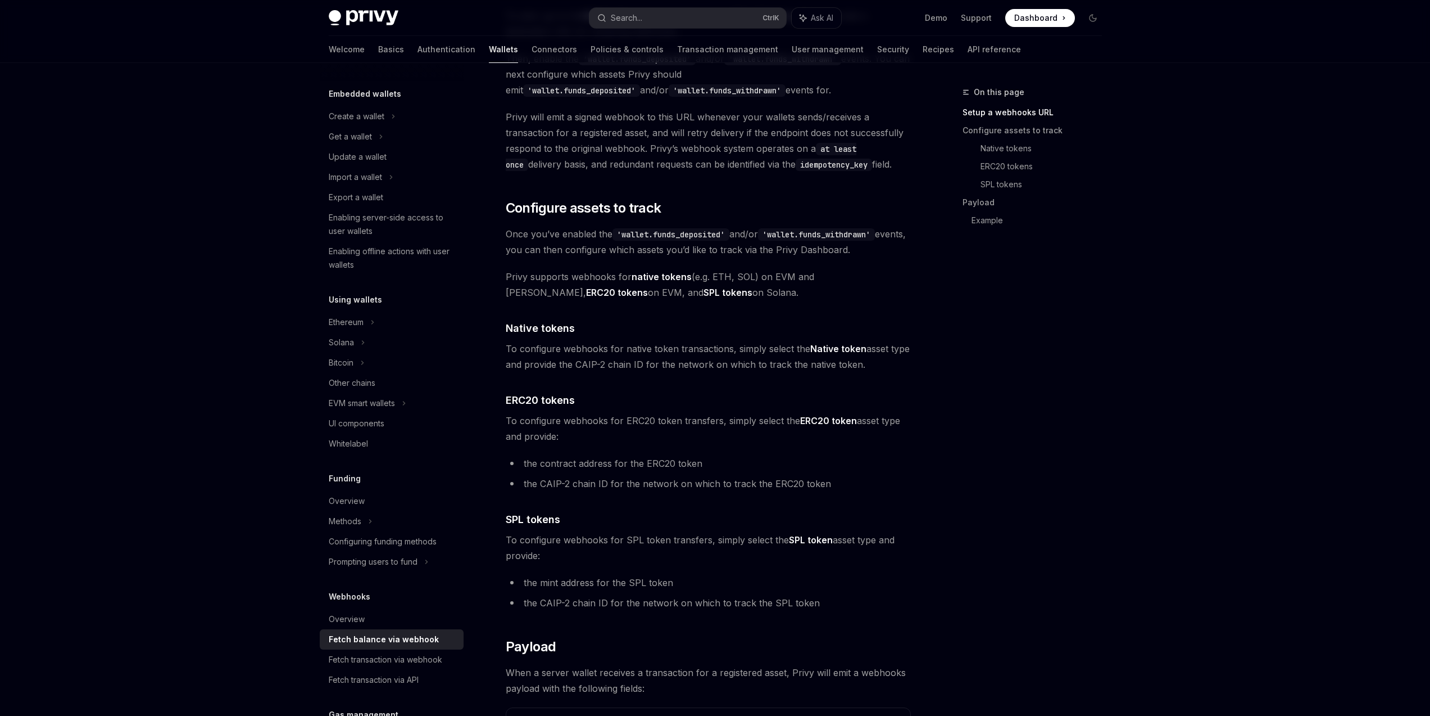
scroll to position [202, 0]
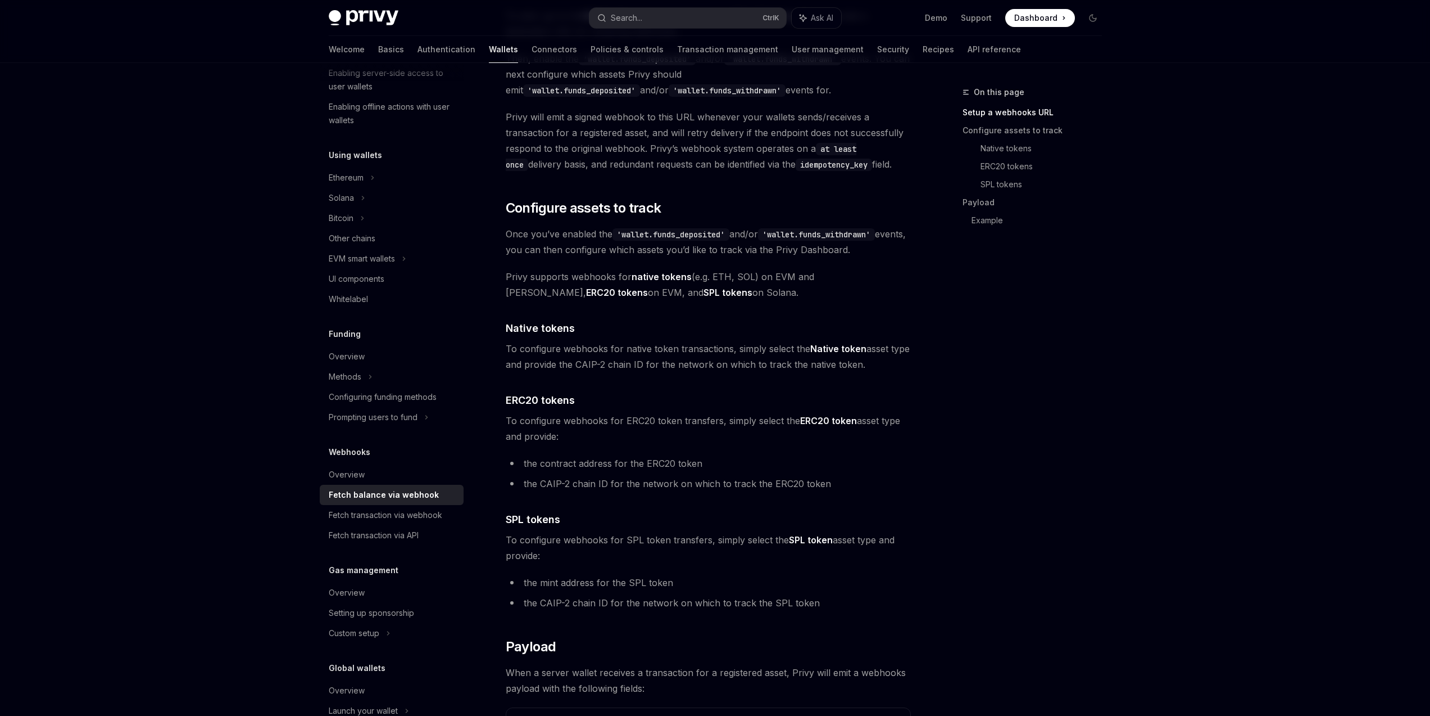
click at [391, 493] on div "Fetch balance via webhook" at bounding box center [384, 494] width 110 height 13
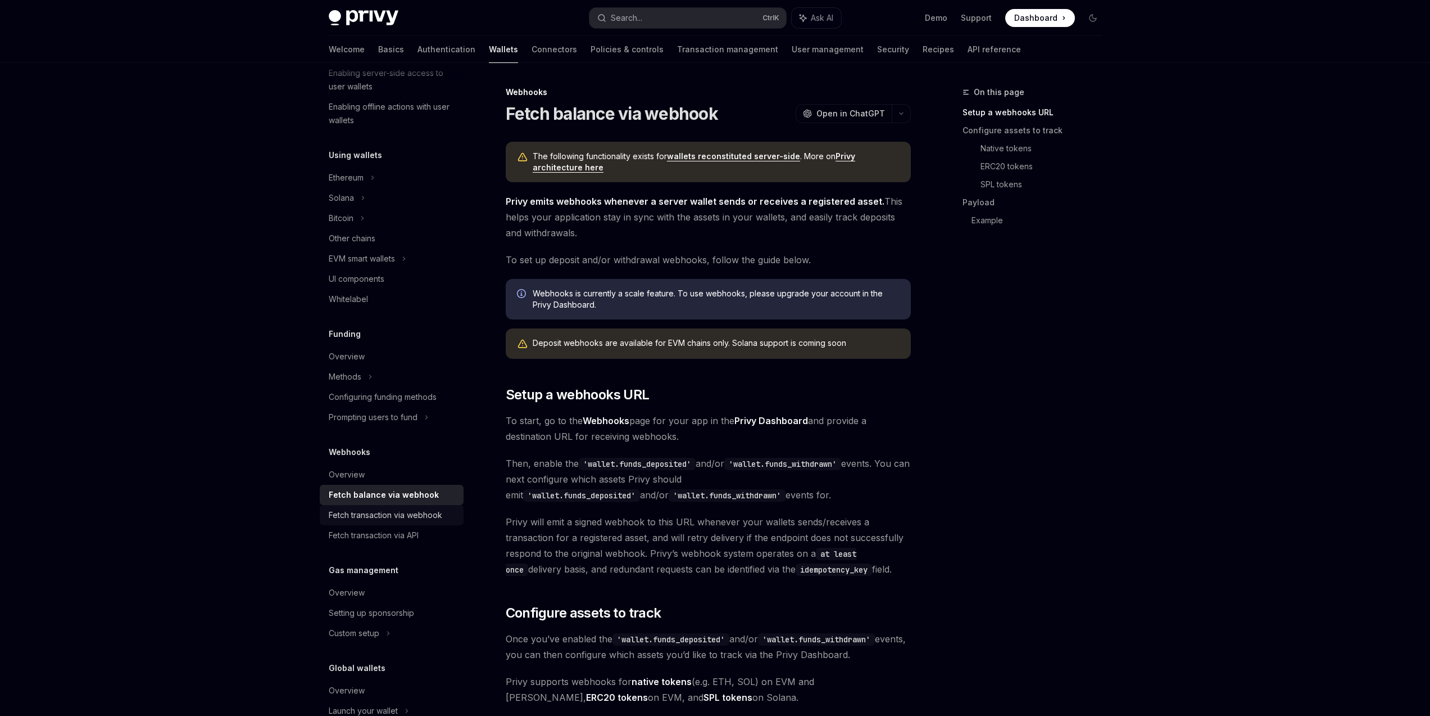
click at [404, 507] on link "Fetch transaction via webhook" at bounding box center [392, 515] width 144 height 20
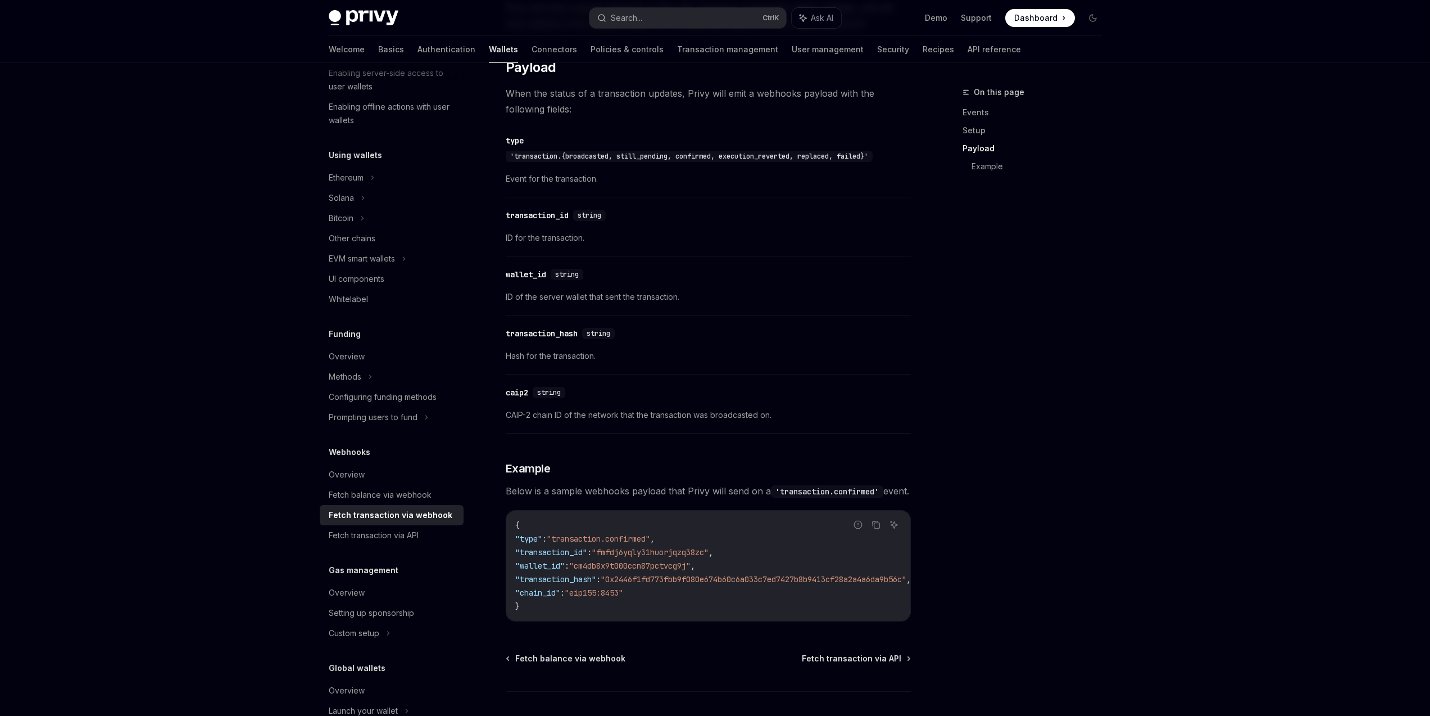
scroll to position [970, 0]
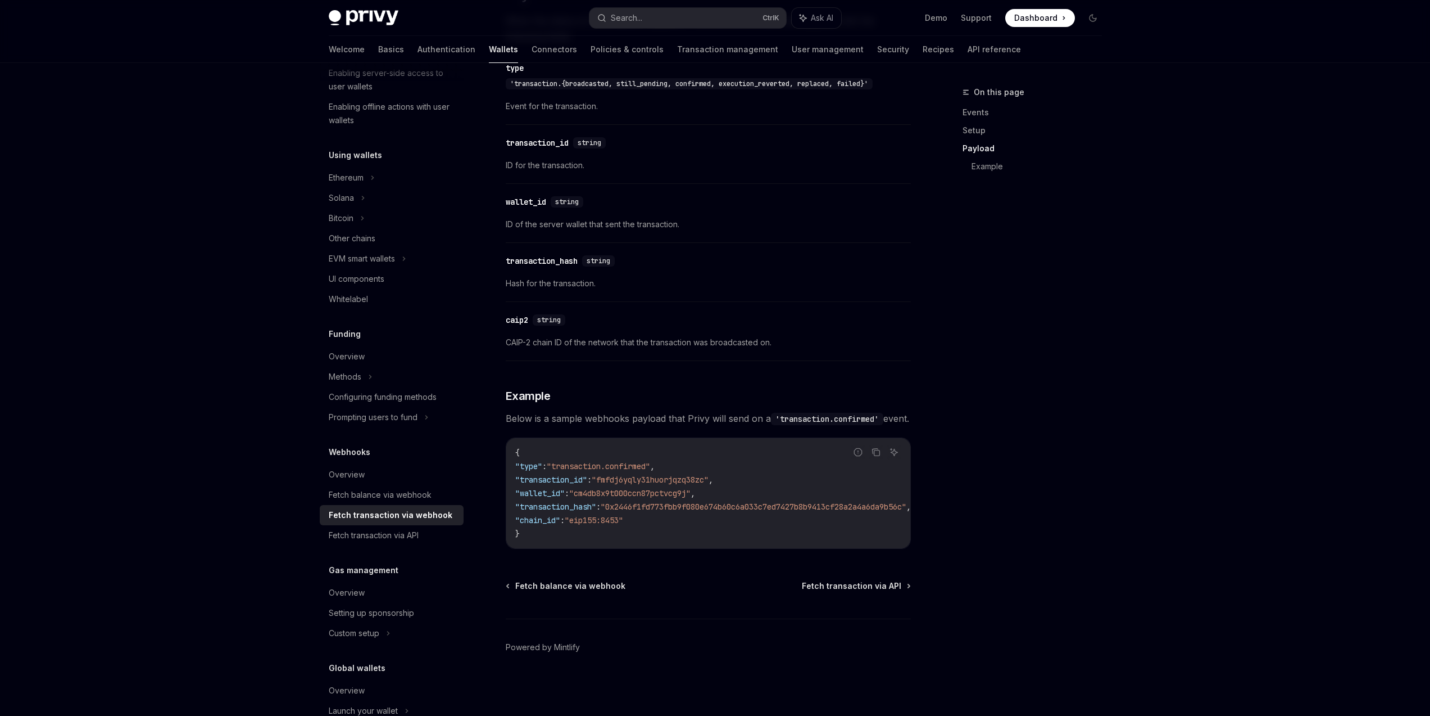
drag, startPoint x: 690, startPoint y: 541, endPoint x: 718, endPoint y: 540, distance: 28.2
click at [717, 540] on div "{ "type" : "transaction.confirmed" , "transaction_id" : "fmfdj6yqly31huorjqzq38…" at bounding box center [708, 493] width 404 height 110
drag, startPoint x: 718, startPoint y: 540, endPoint x: 728, endPoint y: 540, distance: 10.1
click at [728, 540] on div "{ "type" : "transaction.confirmed" , "transaction_id" : "fmfdj6yqly31huorjqzq38…" at bounding box center [708, 493] width 404 height 110
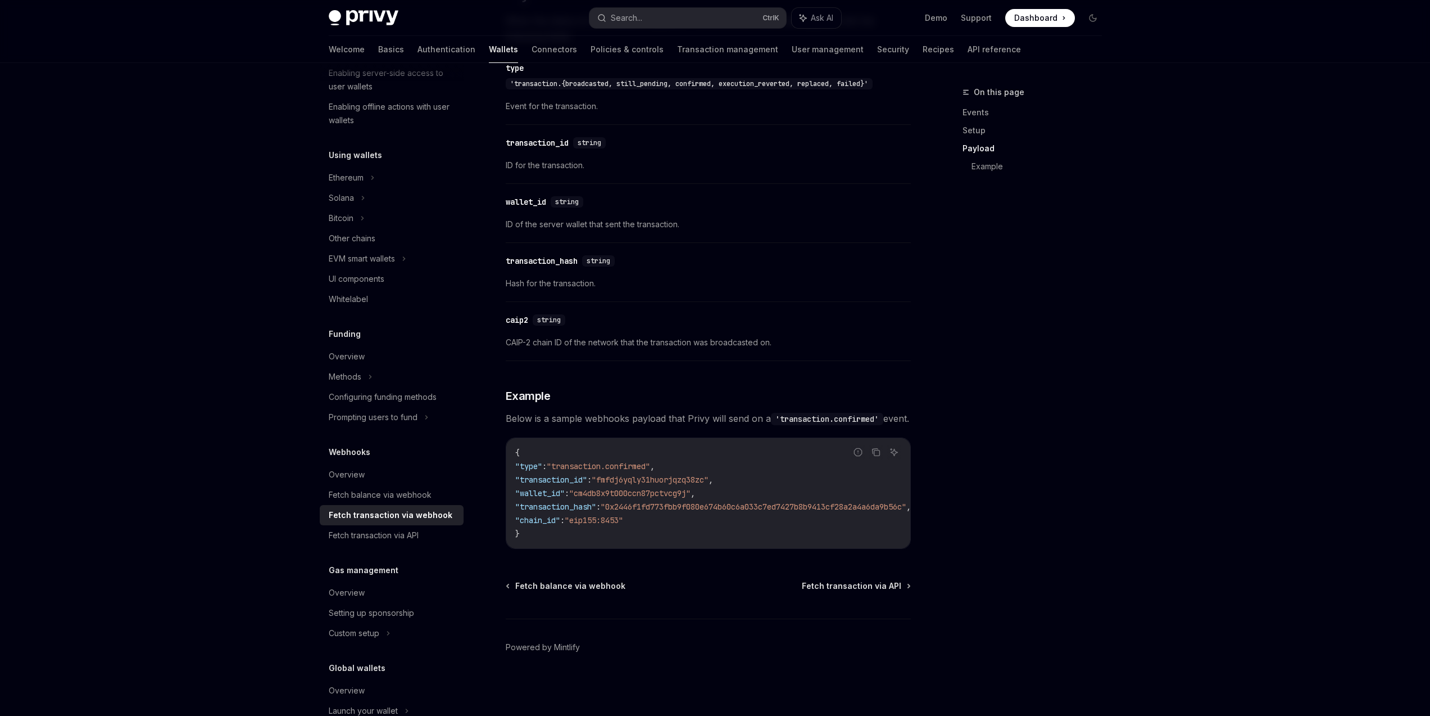
click at [1002, 513] on div "On this page Events Setup Payload Example" at bounding box center [1025, 400] width 171 height 630
drag, startPoint x: 1039, startPoint y: 289, endPoint x: 991, endPoint y: 270, distance: 51.3
click at [1039, 289] on div "On this page Events Setup Payload Example" at bounding box center [1025, 400] width 171 height 630
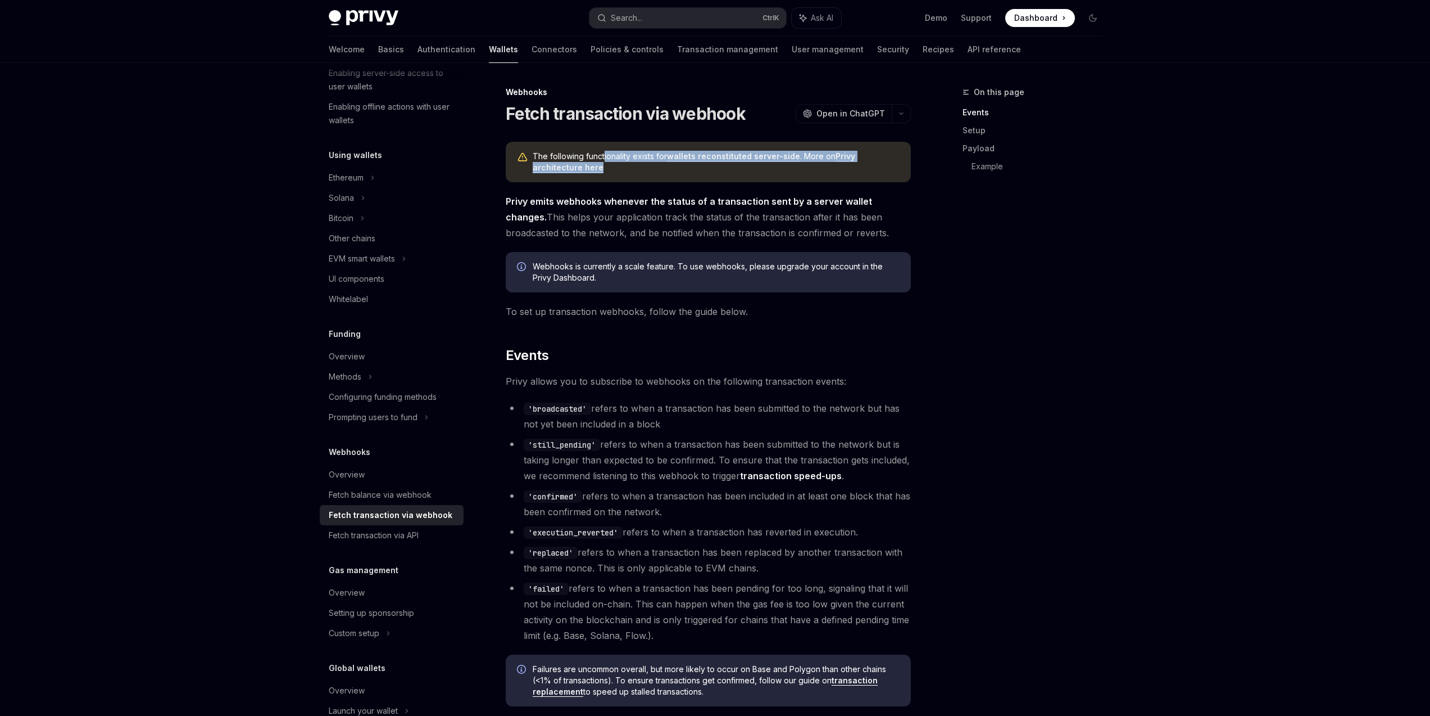
drag, startPoint x: 603, startPoint y: 152, endPoint x: 934, endPoint y: 184, distance: 332.0
click at [890, 171] on span "The following functionality exists for wallets reconstituted server-side . More…" at bounding box center [716, 162] width 367 height 22
click at [1027, 246] on div "On this page Events Setup Payload Example" at bounding box center [1025, 400] width 171 height 630
drag, startPoint x: 635, startPoint y: 169, endPoint x: 534, endPoint y: 155, distance: 101.6
click at [534, 155] on span "The following functionality exists for wallets reconstituted server-side . More…" at bounding box center [716, 162] width 367 height 22
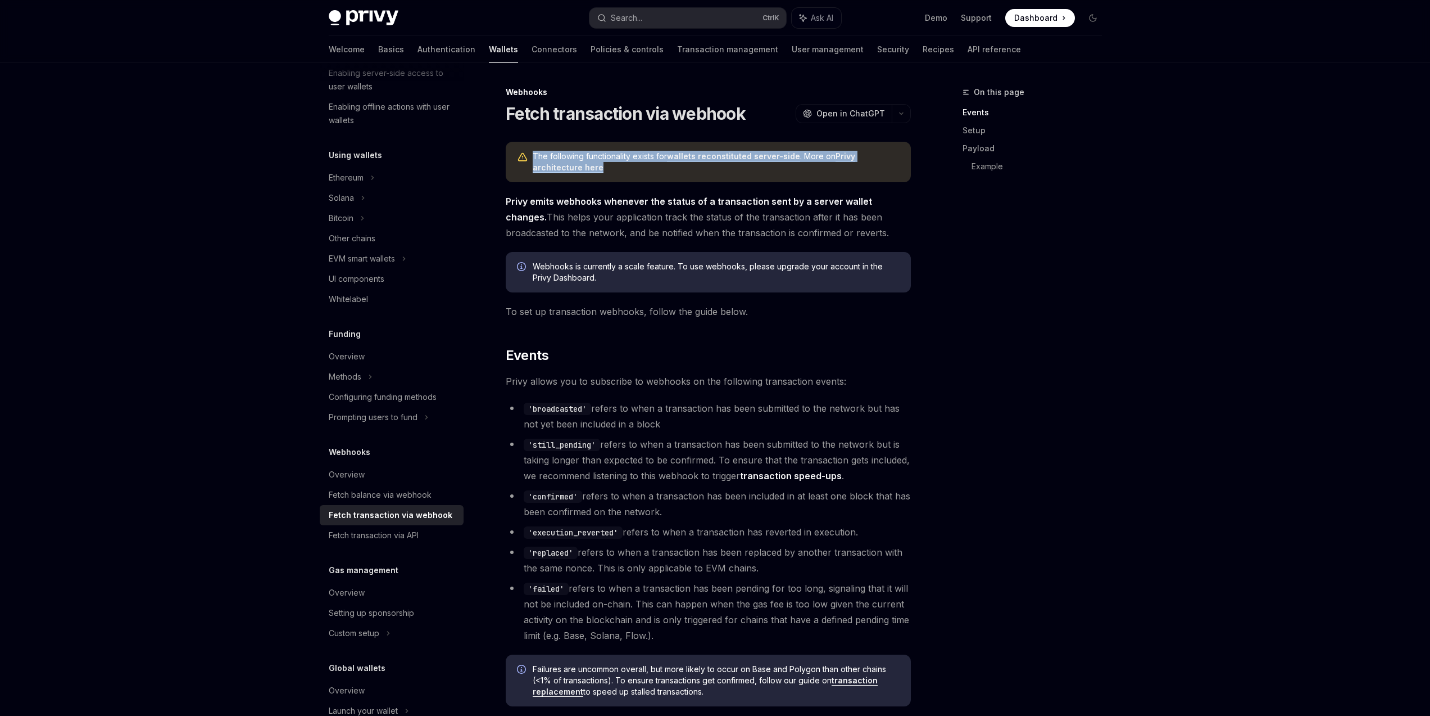
copy span "The following functionality exists for wallets reconstituted server-side . More…"
click at [1004, 348] on div "On this page Events Setup Payload Example" at bounding box center [1025, 400] width 171 height 630
drag, startPoint x: 669, startPoint y: 156, endPoint x: 796, endPoint y: 156, distance: 127.0
click at [794, 154] on span "The following functionality exists for wallets reconstituted server-side . More…" at bounding box center [716, 162] width 367 height 22
copy link "wallets reconstituted server-side"
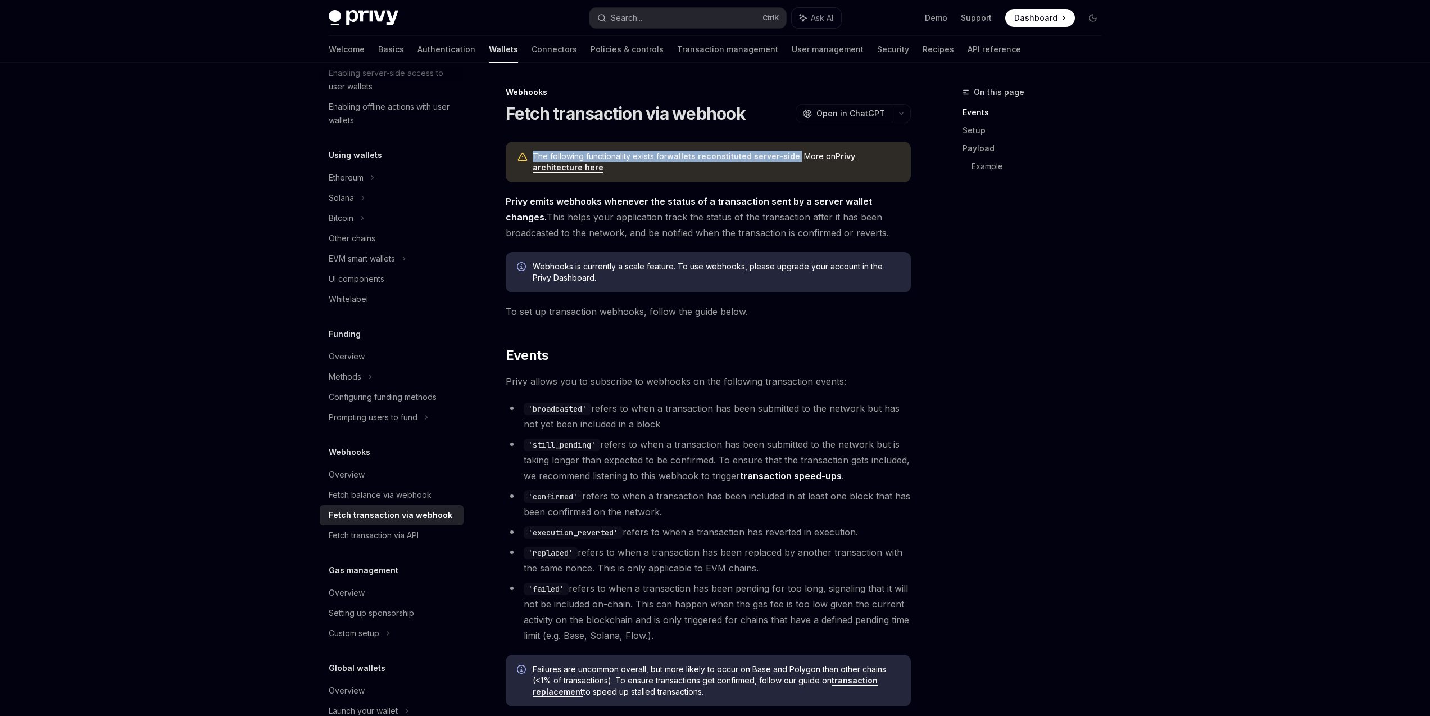
drag, startPoint x: 535, startPoint y: 153, endPoint x: 798, endPoint y: 155, distance: 263.6
click at [798, 155] on div "The following functionality exists for wallets reconstituted server-side . More…" at bounding box center [708, 162] width 405 height 40
copy span "The following functionality exists for wallets reconstituted server-side ."
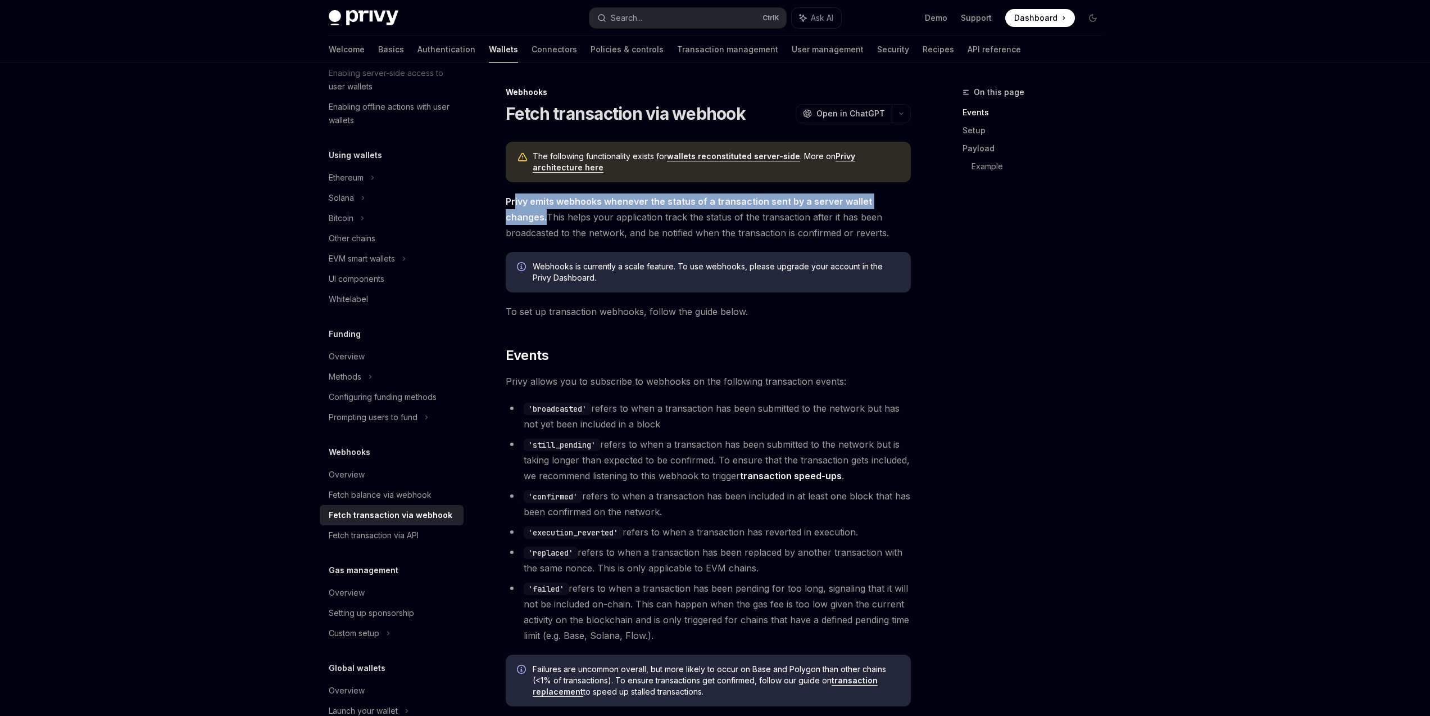
drag, startPoint x: 514, startPoint y: 203, endPoint x: 920, endPoint y: 203, distance: 405.3
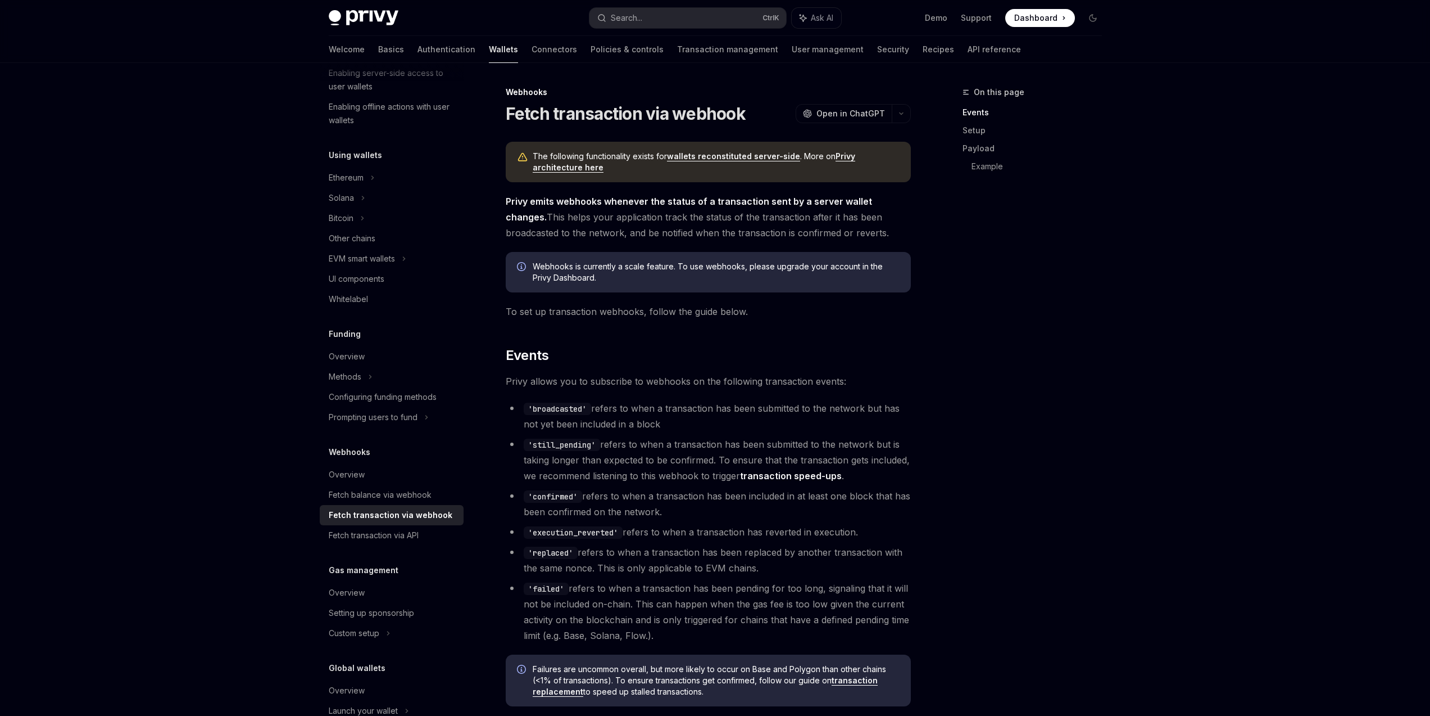
click at [1025, 255] on div "On this page Events Setup Payload Example" at bounding box center [1025, 400] width 171 height 630
click at [386, 540] on div "Fetch transaction via API" at bounding box center [374, 534] width 90 height 13
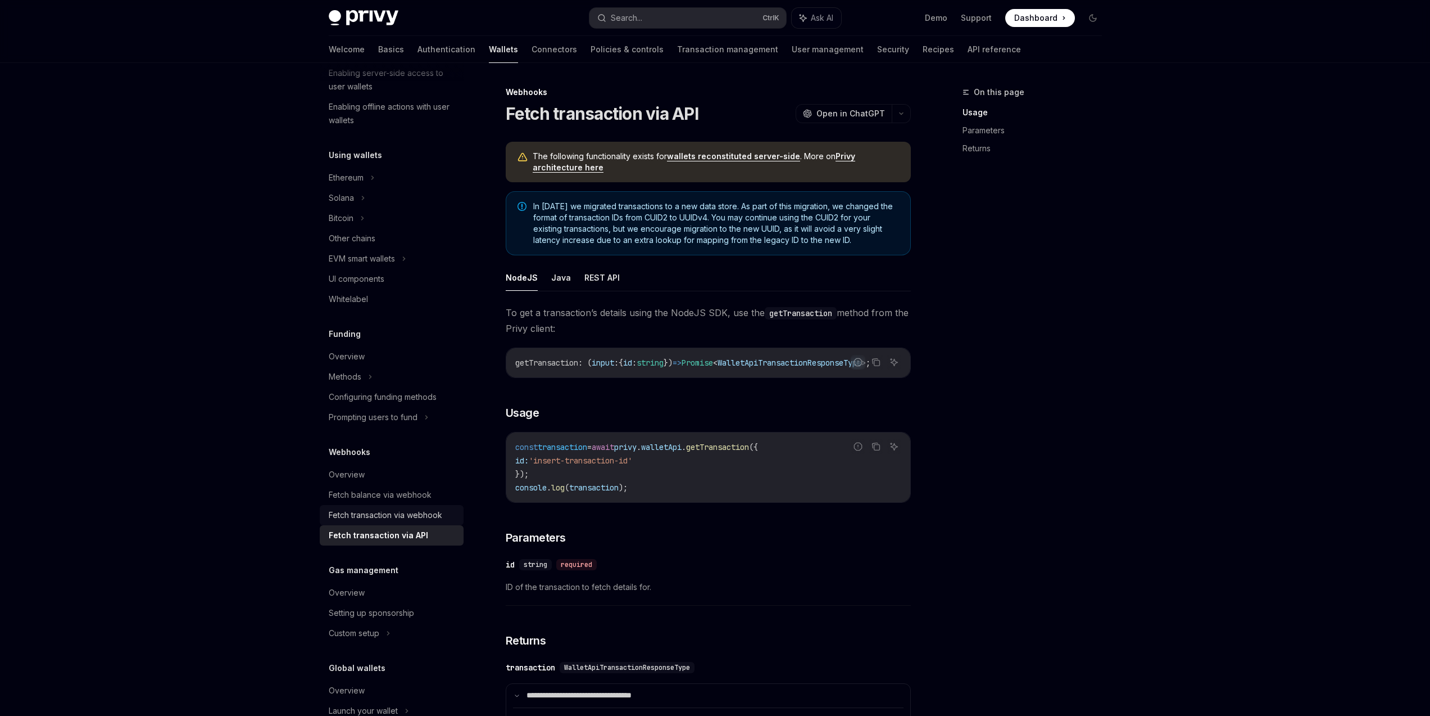
click at [424, 520] on div "Fetch transaction via webhook" at bounding box center [386, 514] width 114 height 13
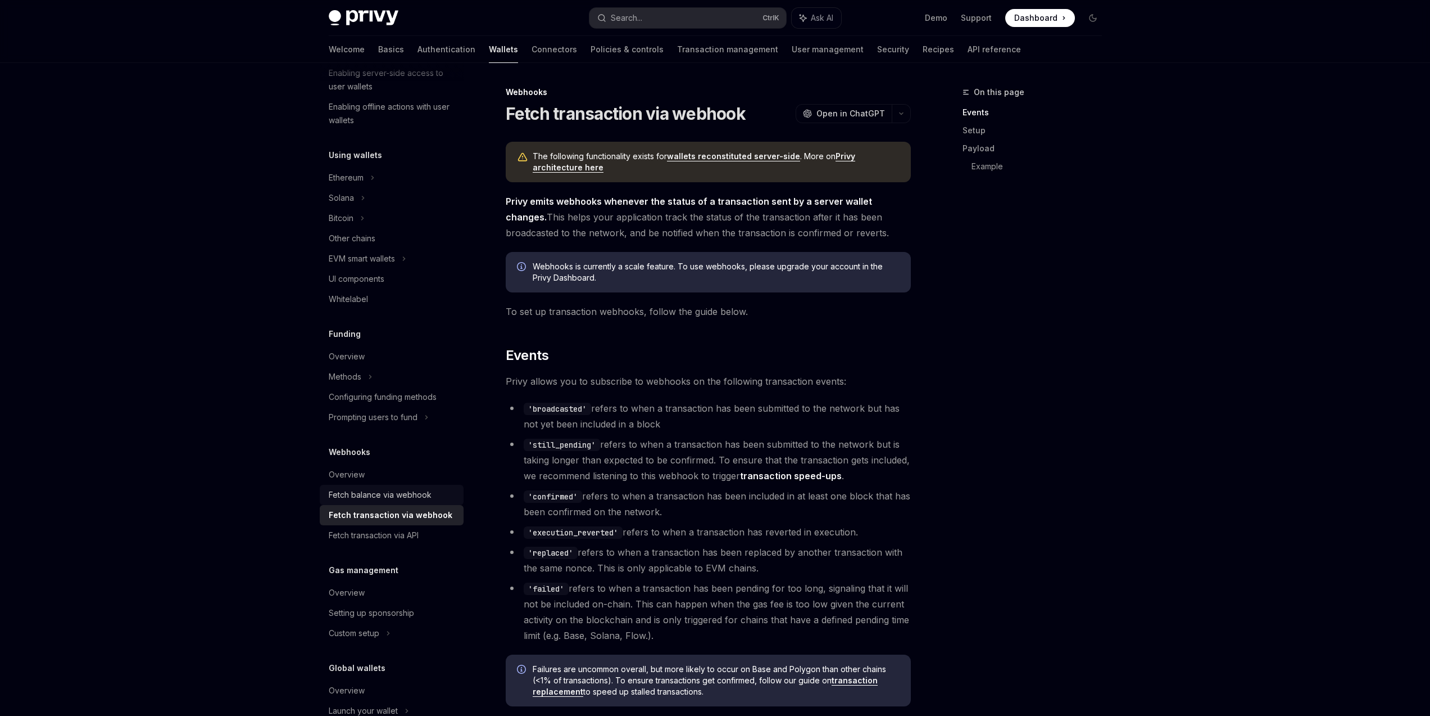
click at [420, 497] on div "Fetch balance via webhook" at bounding box center [380, 494] width 103 height 13
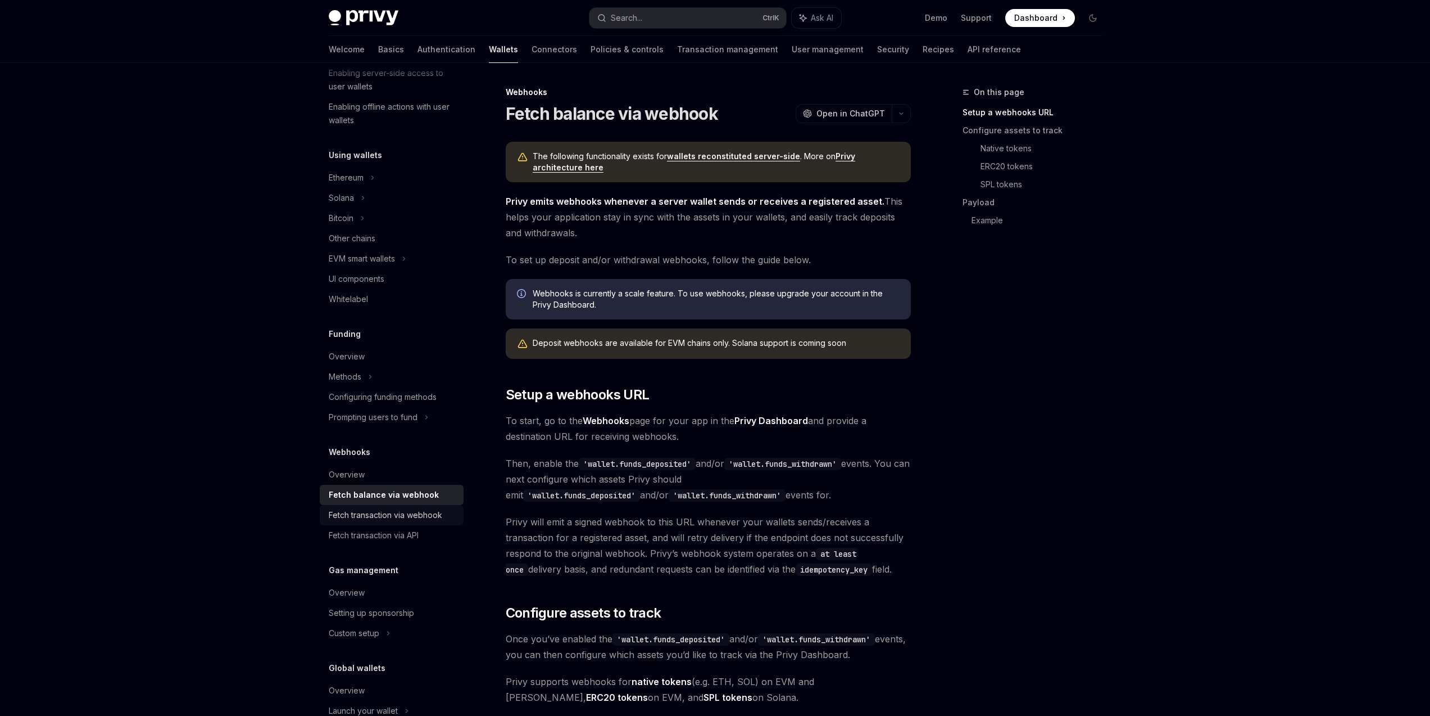
click at [419, 513] on div "Fetch transaction via webhook" at bounding box center [386, 514] width 114 height 13
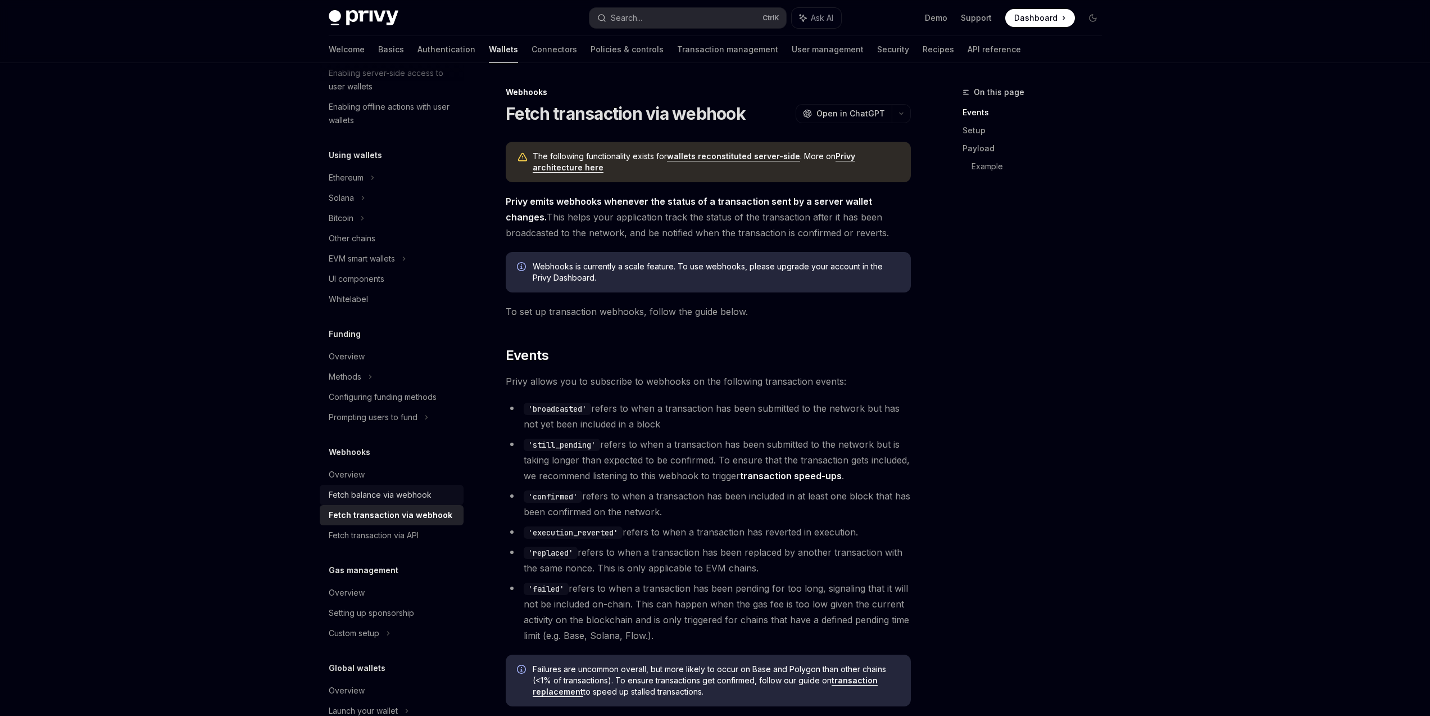
click at [420, 499] on div "Fetch balance via webhook" at bounding box center [380, 494] width 103 height 13
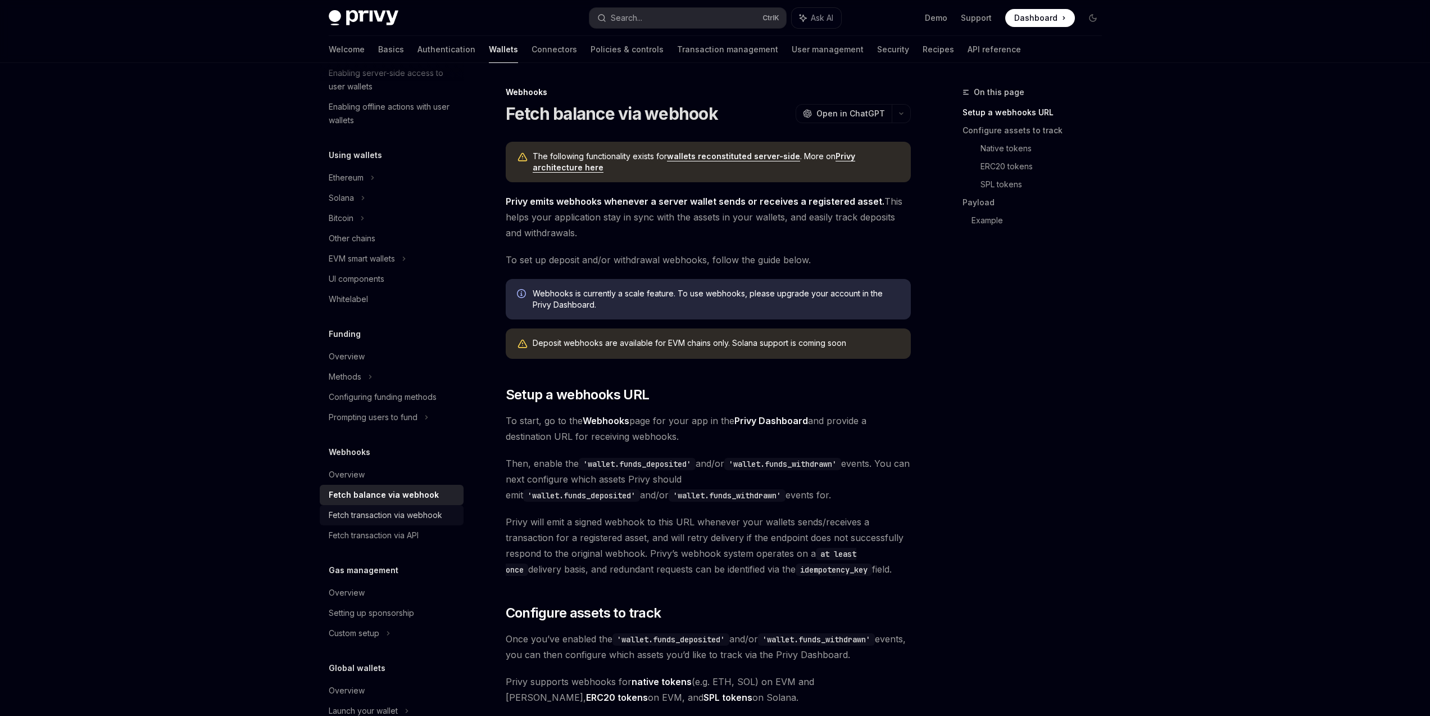
click at [417, 513] on div "Fetch transaction via webhook" at bounding box center [386, 514] width 114 height 13
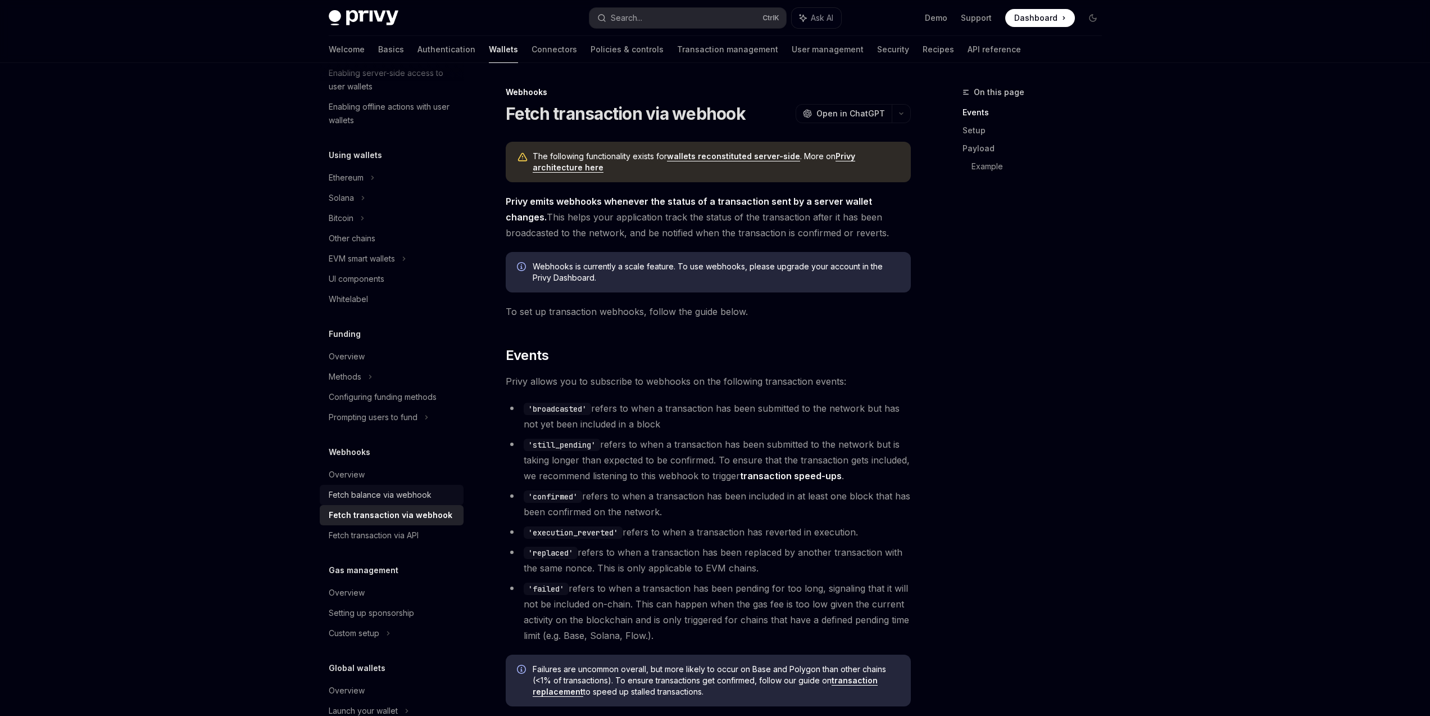
click at [419, 499] on div "Fetch balance via webhook" at bounding box center [380, 494] width 103 height 13
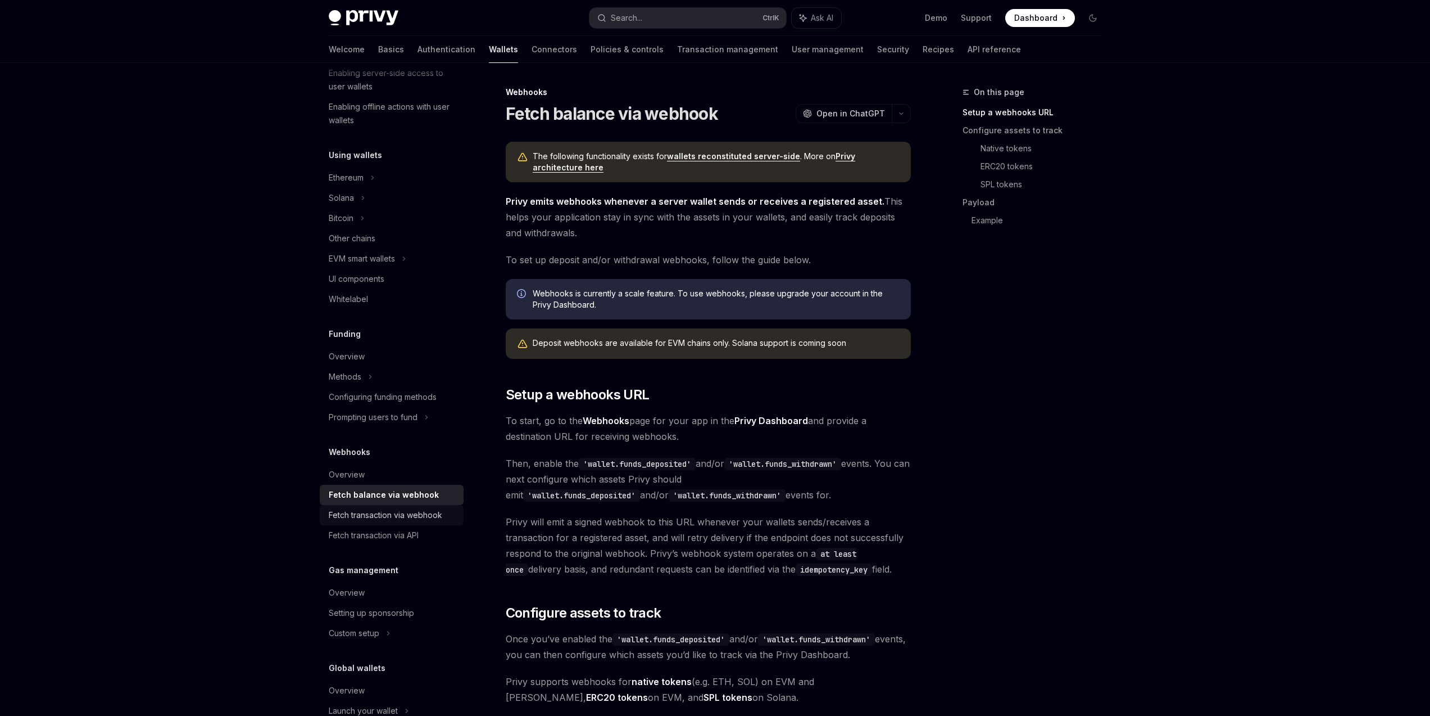
click at [415, 514] on div "Fetch transaction via webhook" at bounding box center [386, 514] width 114 height 13
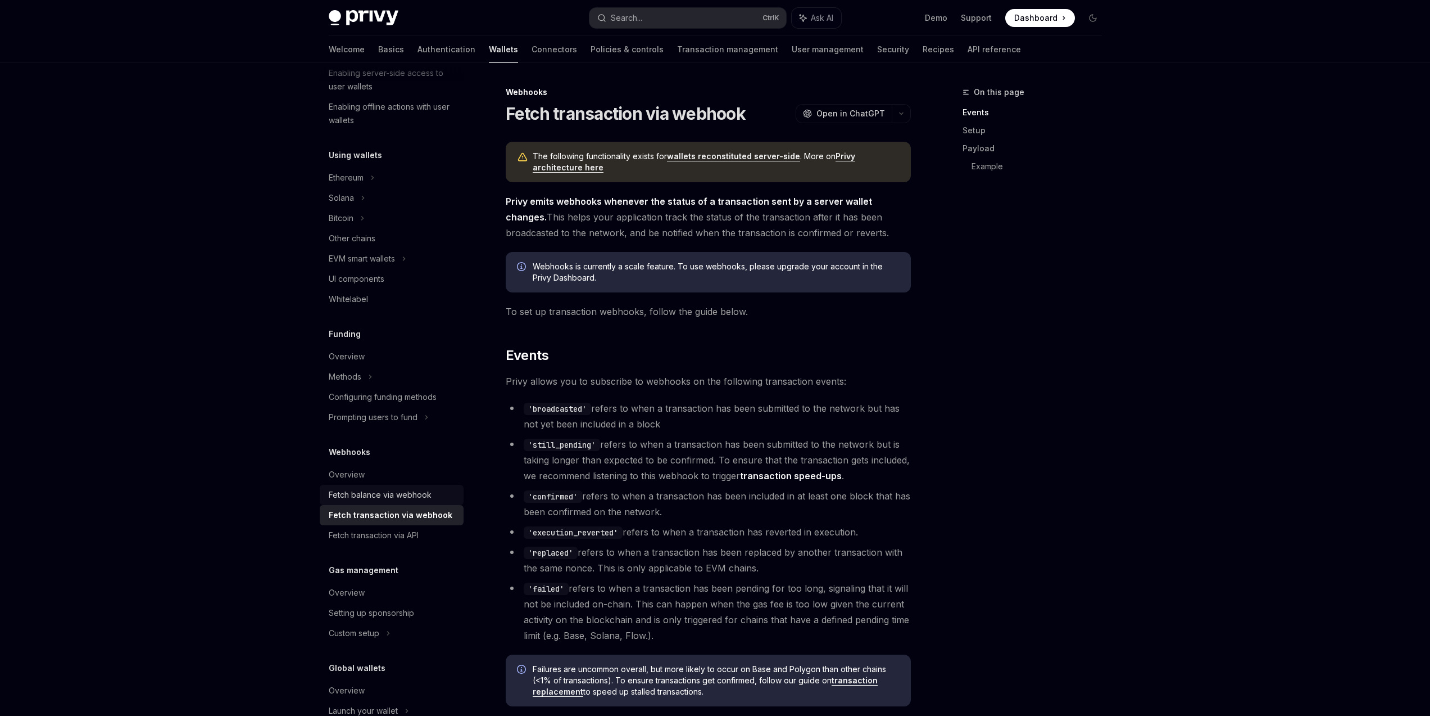
click at [416, 495] on div "Fetch balance via webhook" at bounding box center [380, 494] width 103 height 13
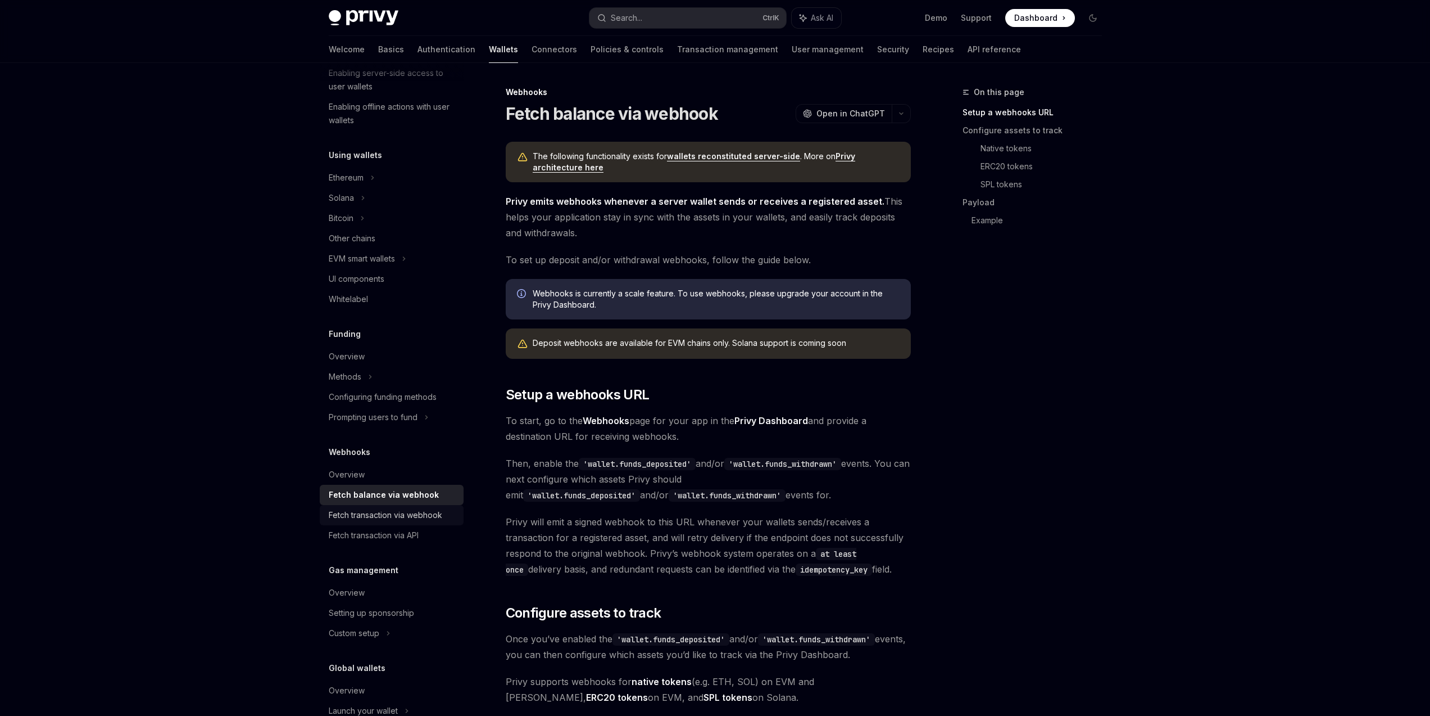
click at [413, 507] on link "Fetch transaction via webhook" at bounding box center [392, 515] width 144 height 20
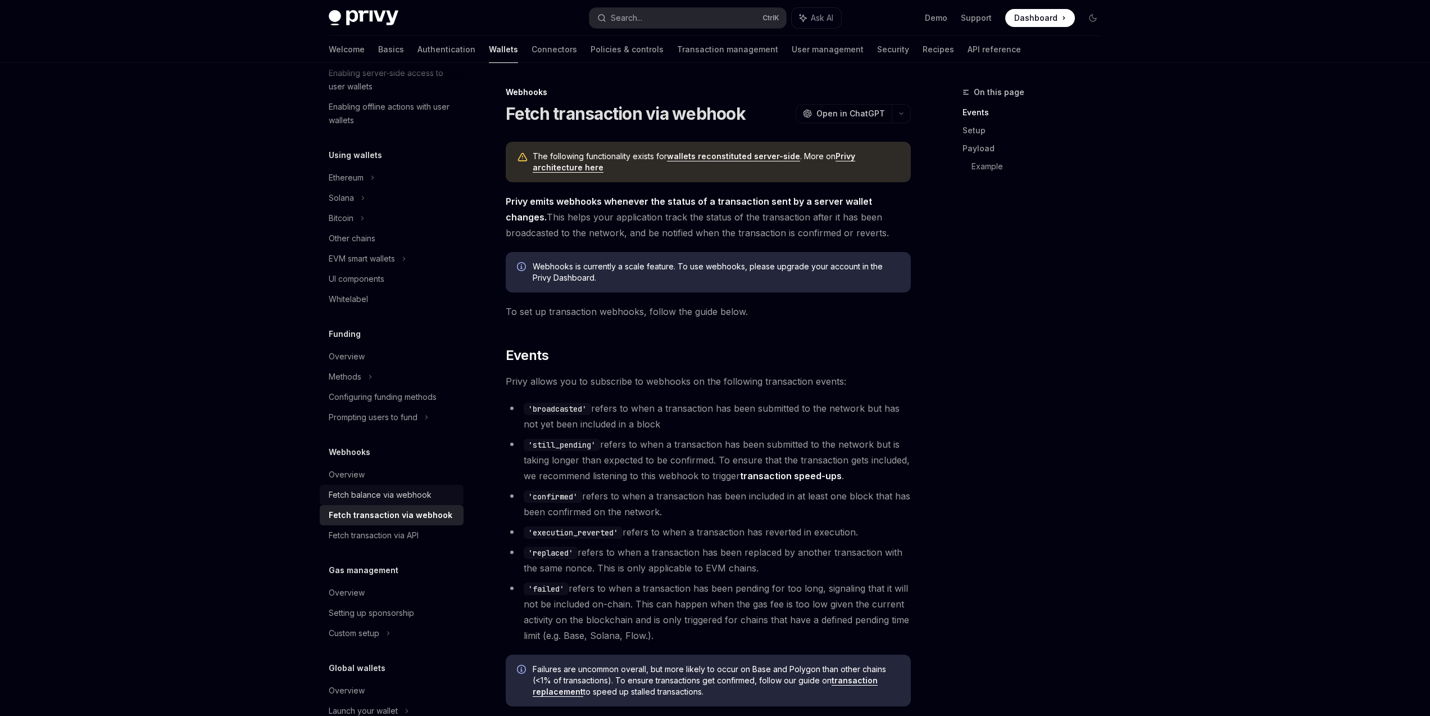
click at [413, 494] on div "Fetch balance via webhook" at bounding box center [380, 494] width 103 height 13
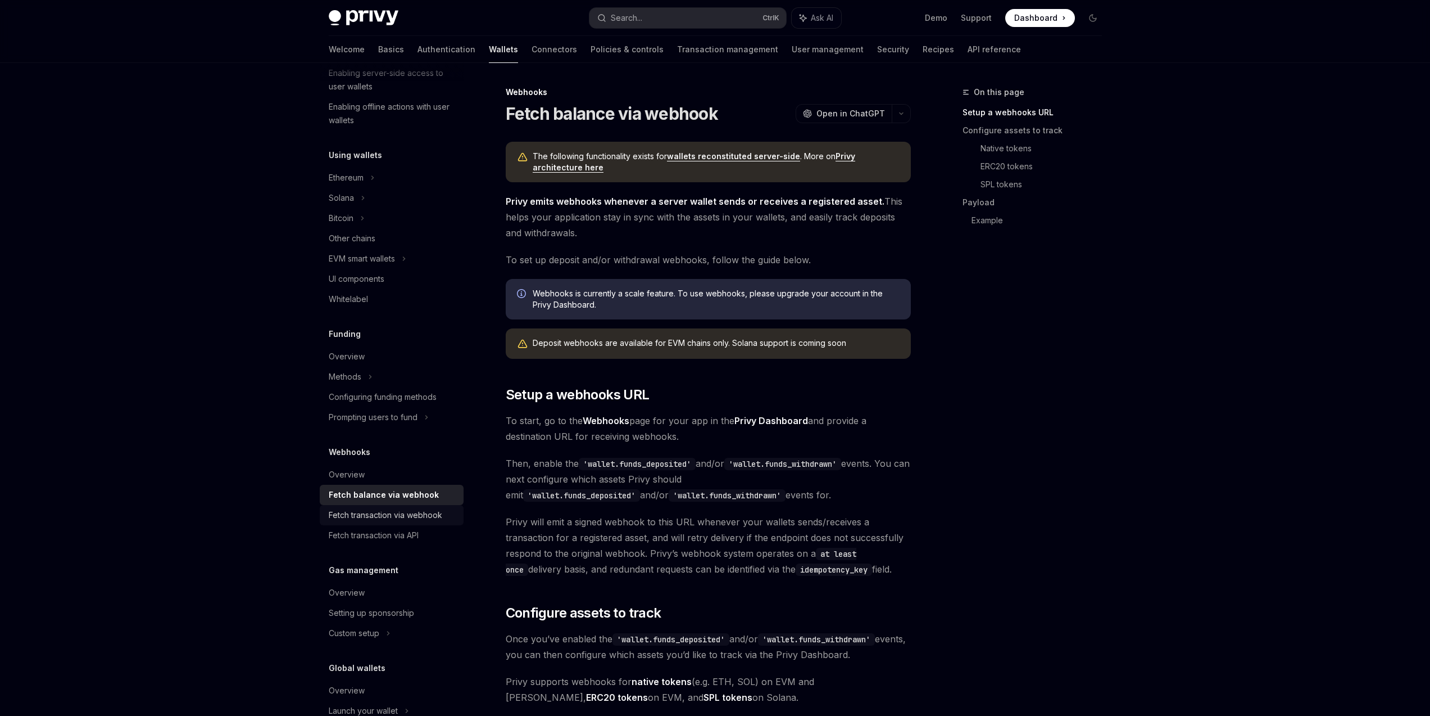
click at [410, 508] on div "Fetch transaction via webhook" at bounding box center [386, 514] width 114 height 13
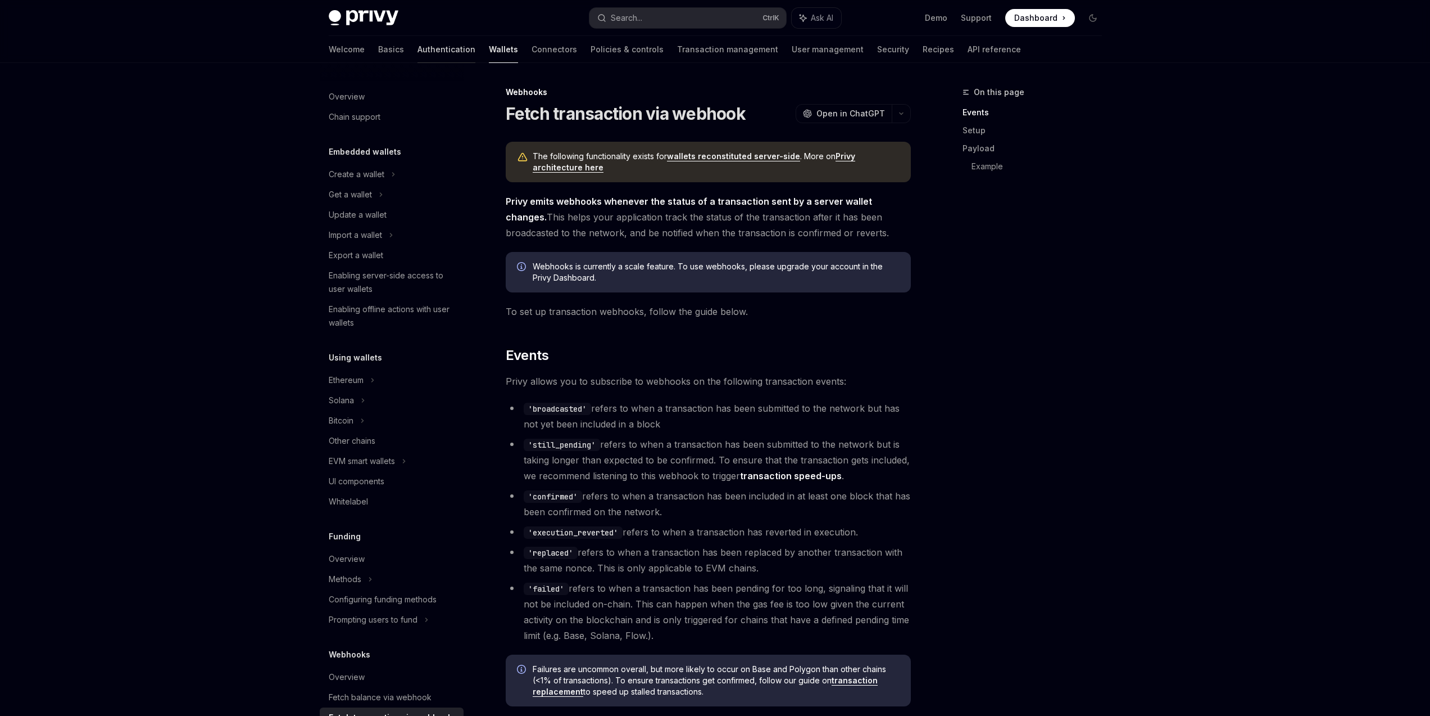
click at [418, 47] on link "Authentication" at bounding box center [447, 49] width 58 height 27
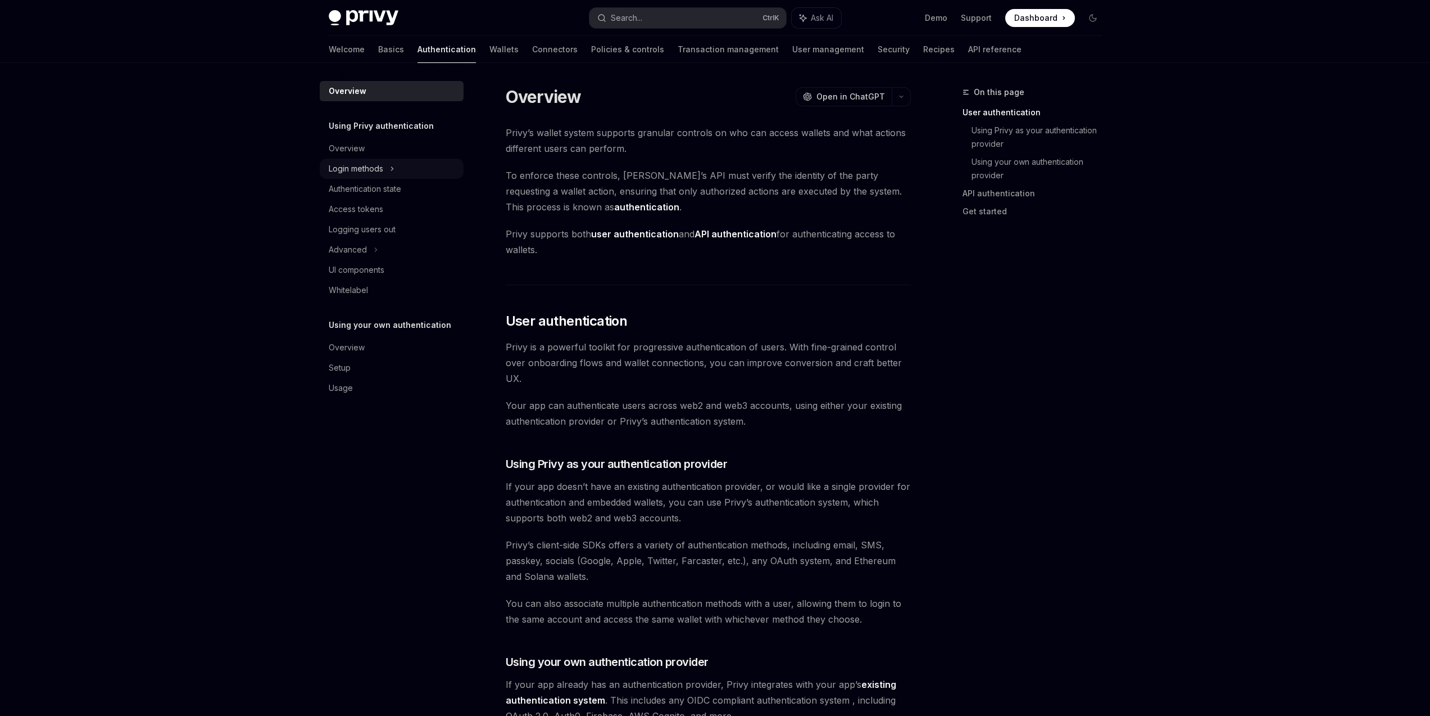
click at [399, 170] on div "Login methods" at bounding box center [392, 169] width 144 height 20
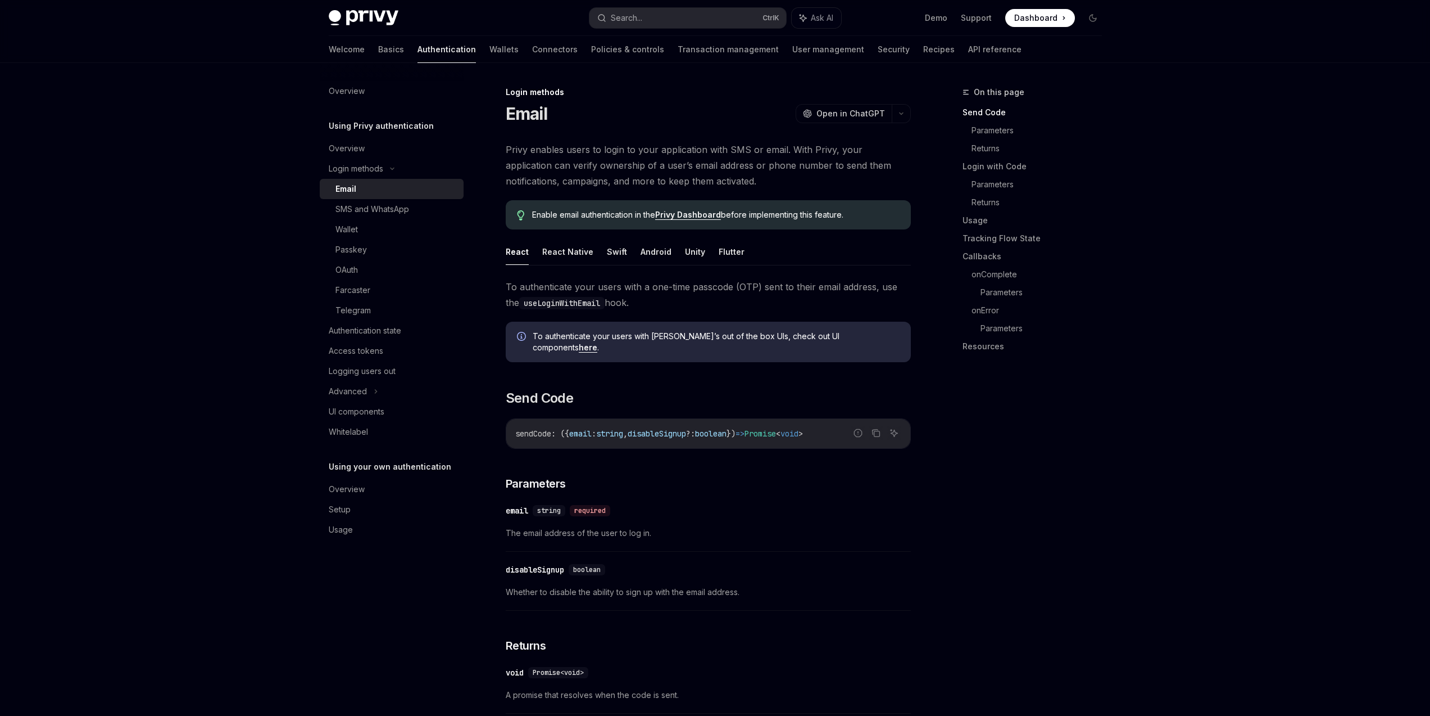
click at [392, 187] on div "Email" at bounding box center [396, 188] width 121 height 13
type textarea "*"
click at [989, 460] on div "On this page Send Code Parameters Returns Login with Code Parameters Returns Us…" at bounding box center [1025, 400] width 171 height 630
drag, startPoint x: 651, startPoint y: 287, endPoint x: 731, endPoint y: 287, distance: 80.4
click at [731, 287] on span "To authenticate your users with a one-time passcode (OTP) sent to their email a…" at bounding box center [708, 294] width 405 height 31
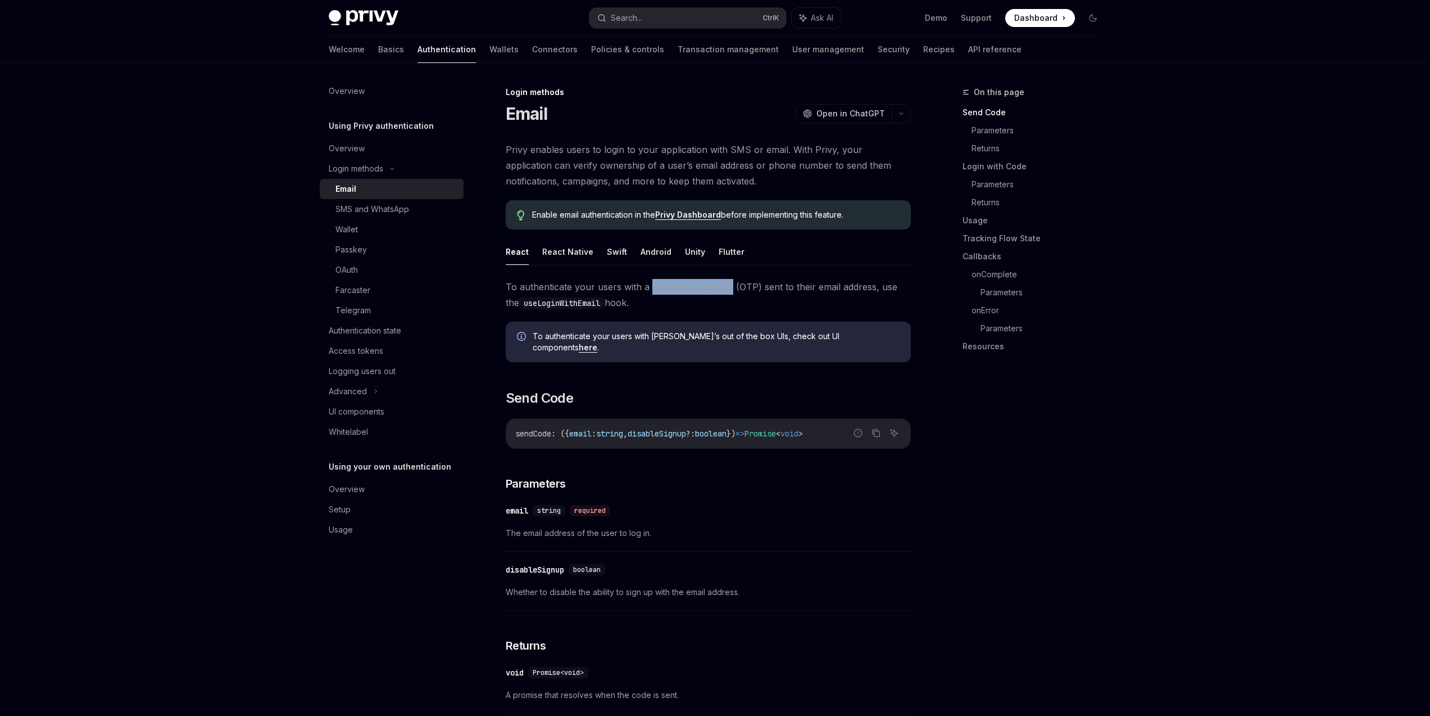
copy span "one-time passcode"
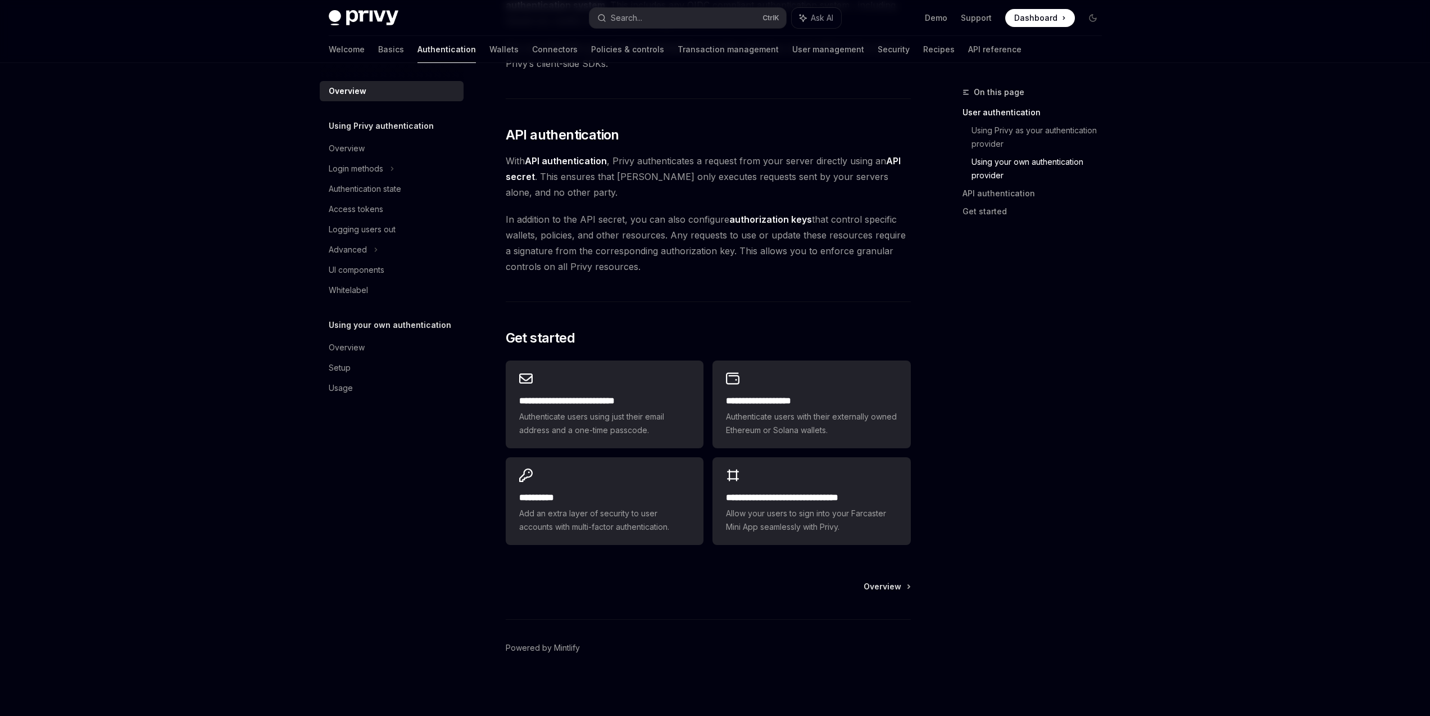
scroll to position [695, 0]
click at [373, 171] on div "Login methods" at bounding box center [356, 168] width 55 height 13
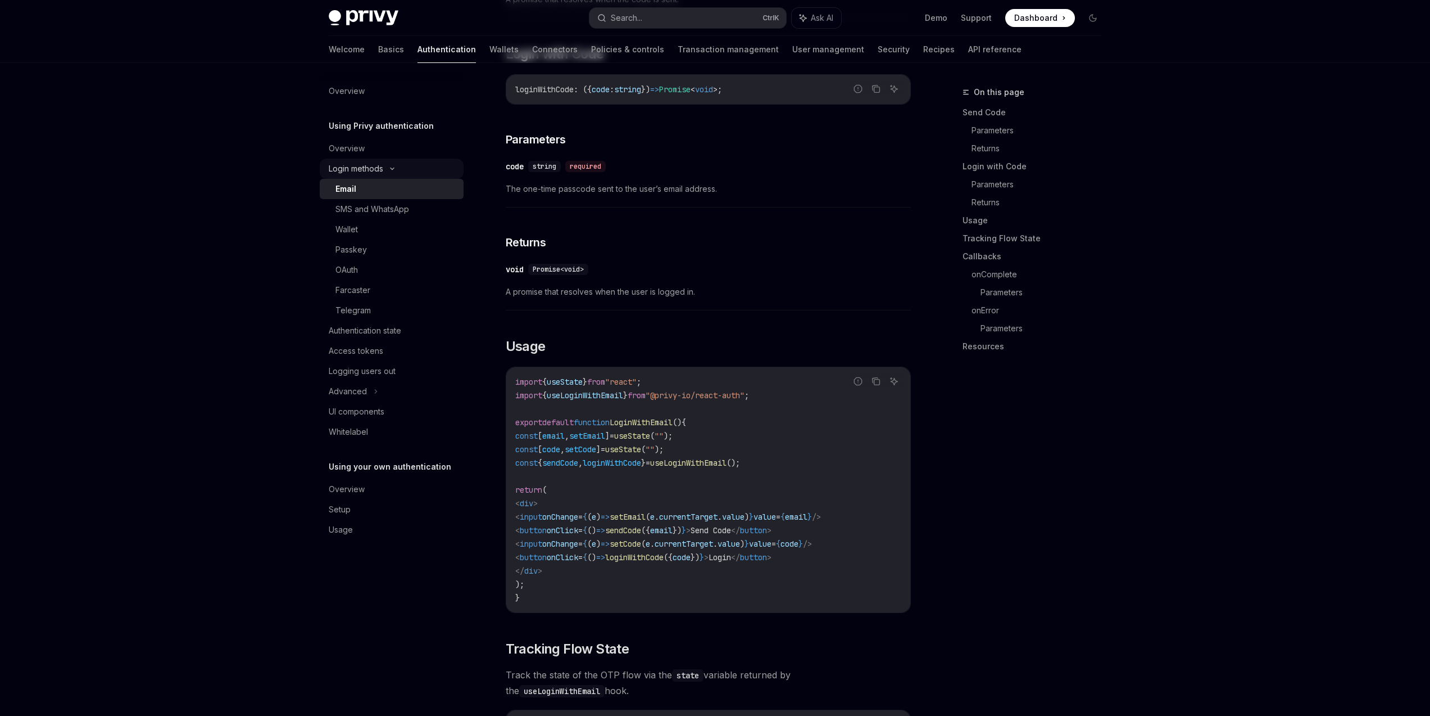
type textarea "*"
